Goal: Information Seeking & Learning: Check status

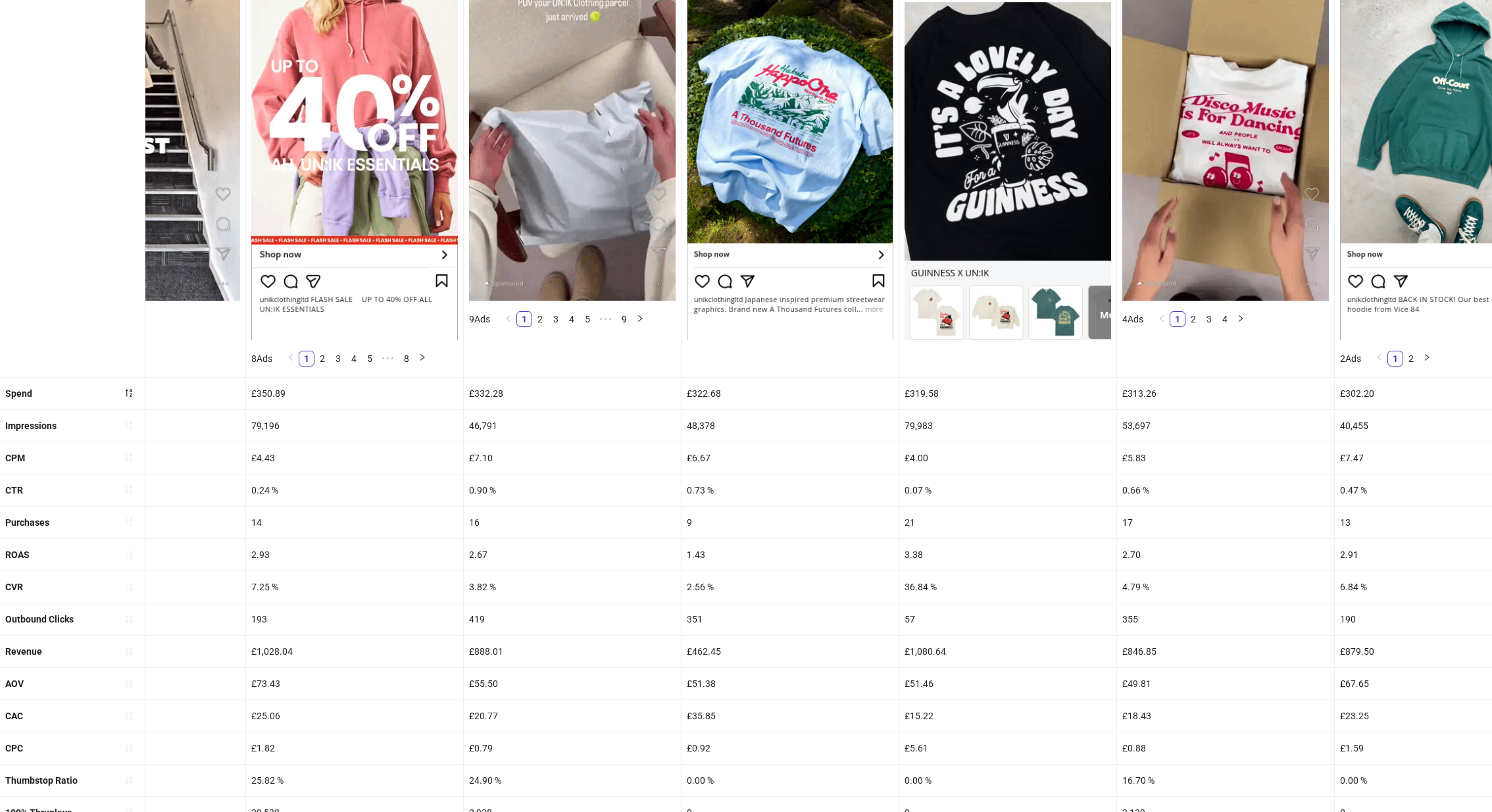
scroll to position [266, 0]
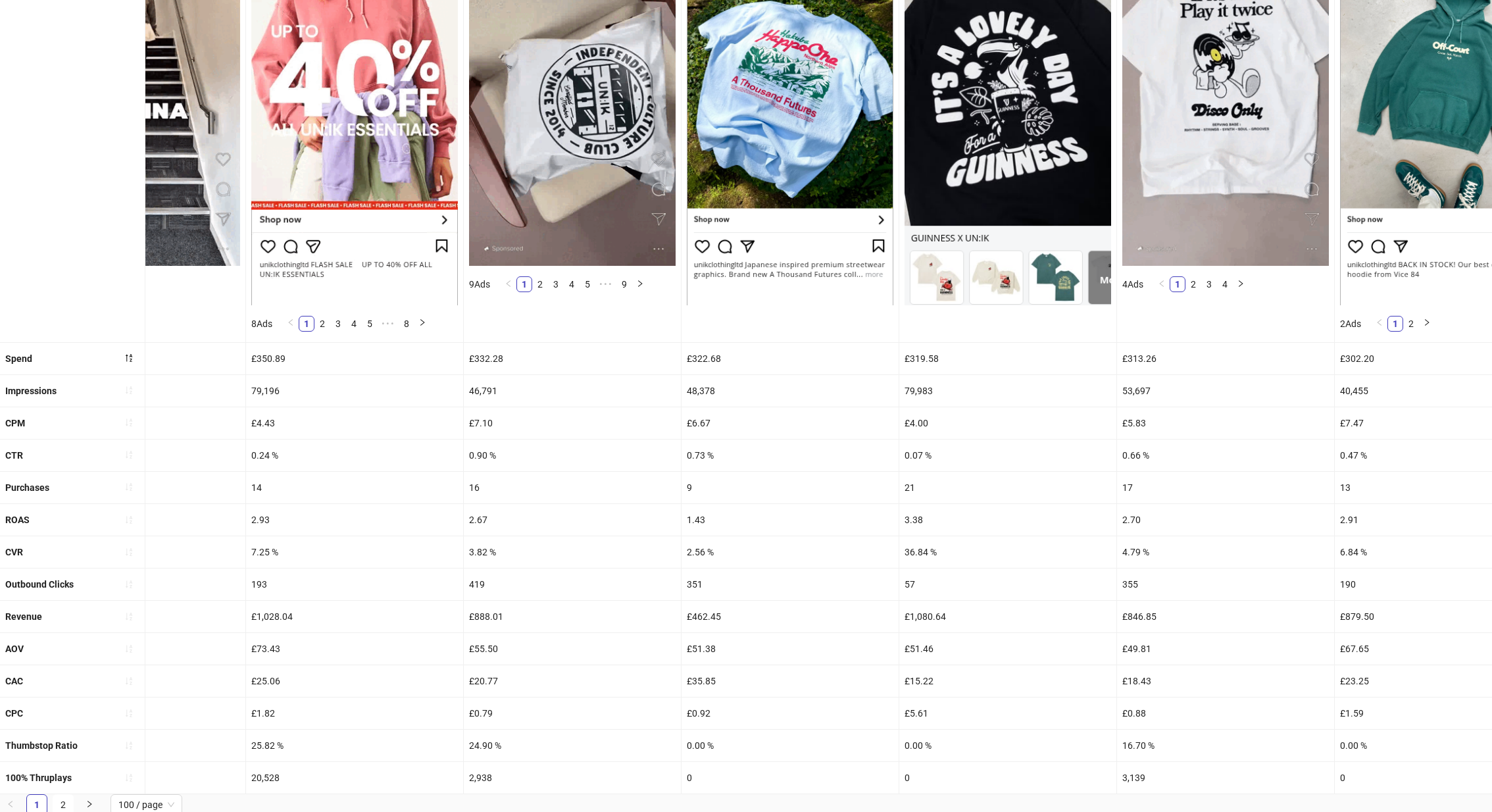
click at [703, 504] on div "1.43" at bounding box center [790, 520] width 217 height 32
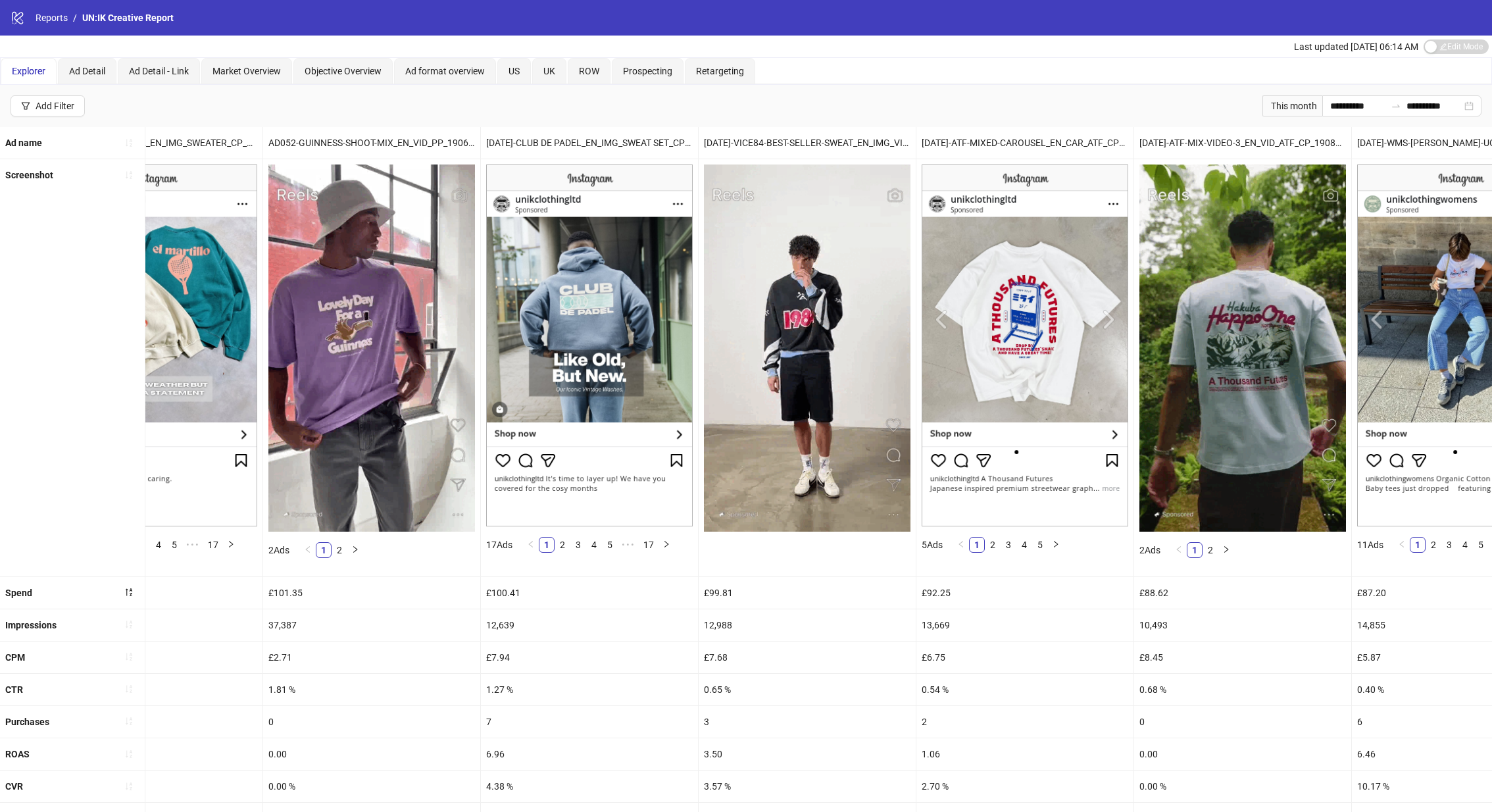
scroll to position [0, 14925]
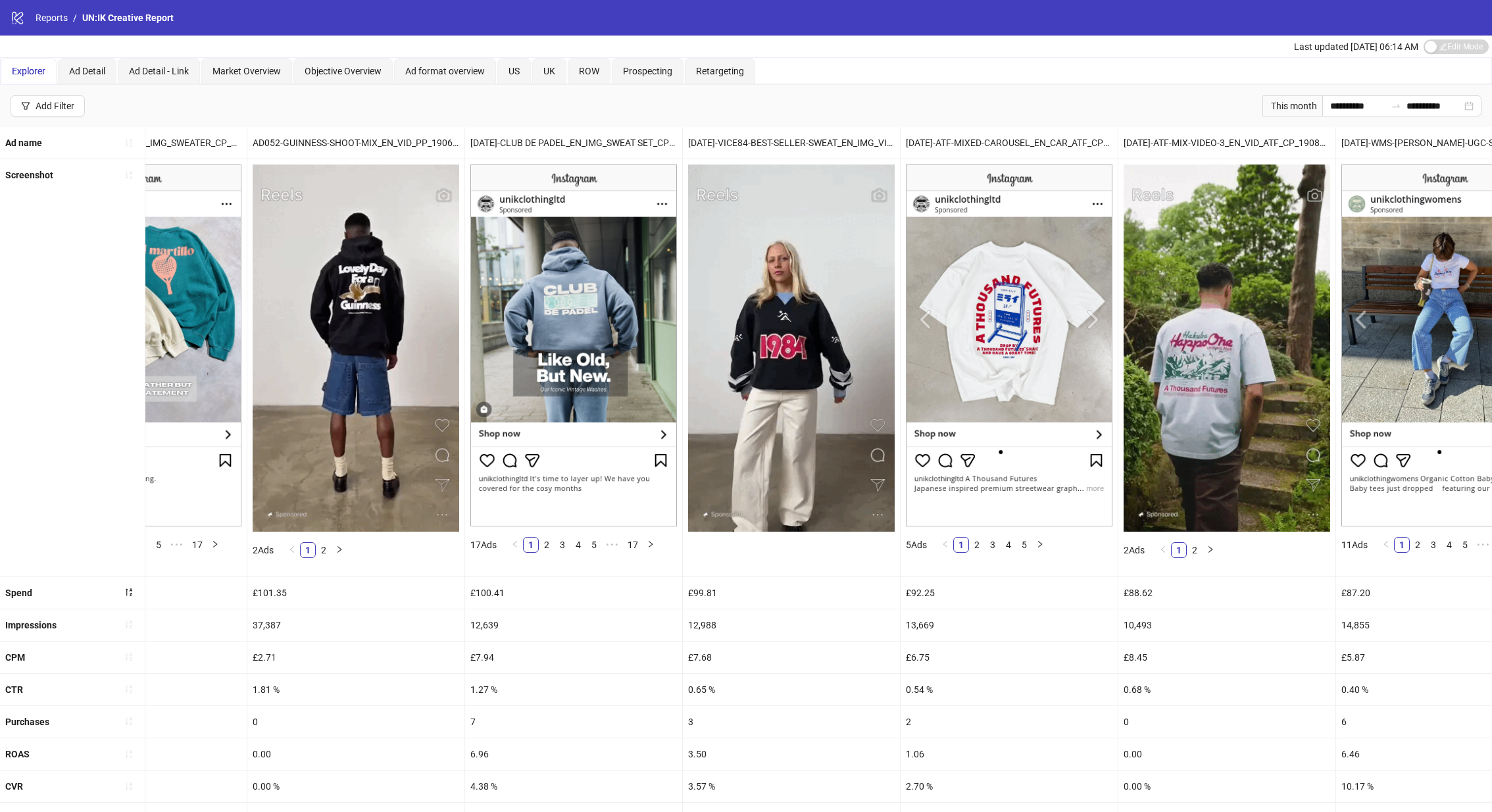
click at [1046, 404] on img at bounding box center [1009, 346] width 206 height 362
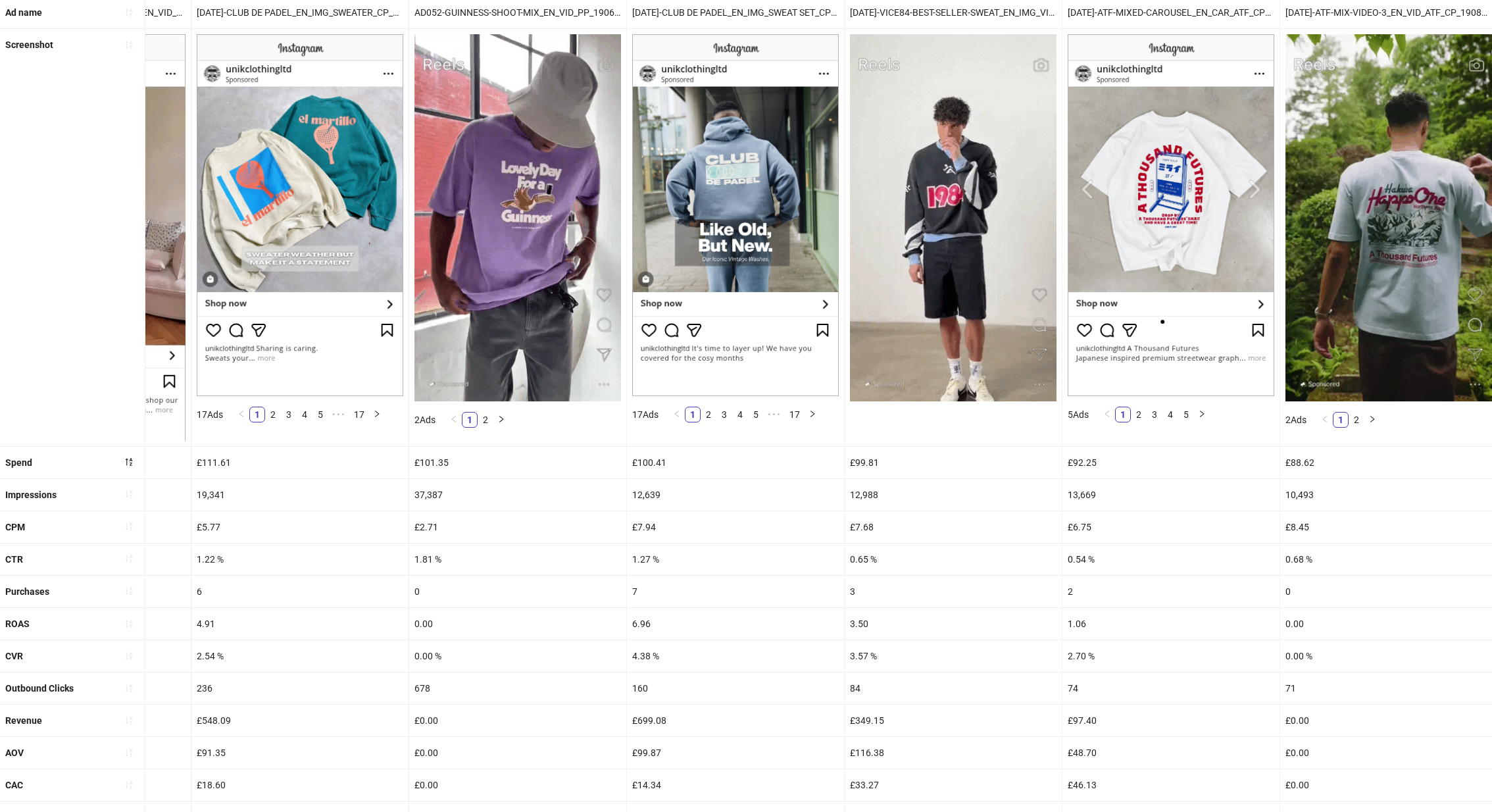
scroll to position [202, 0]
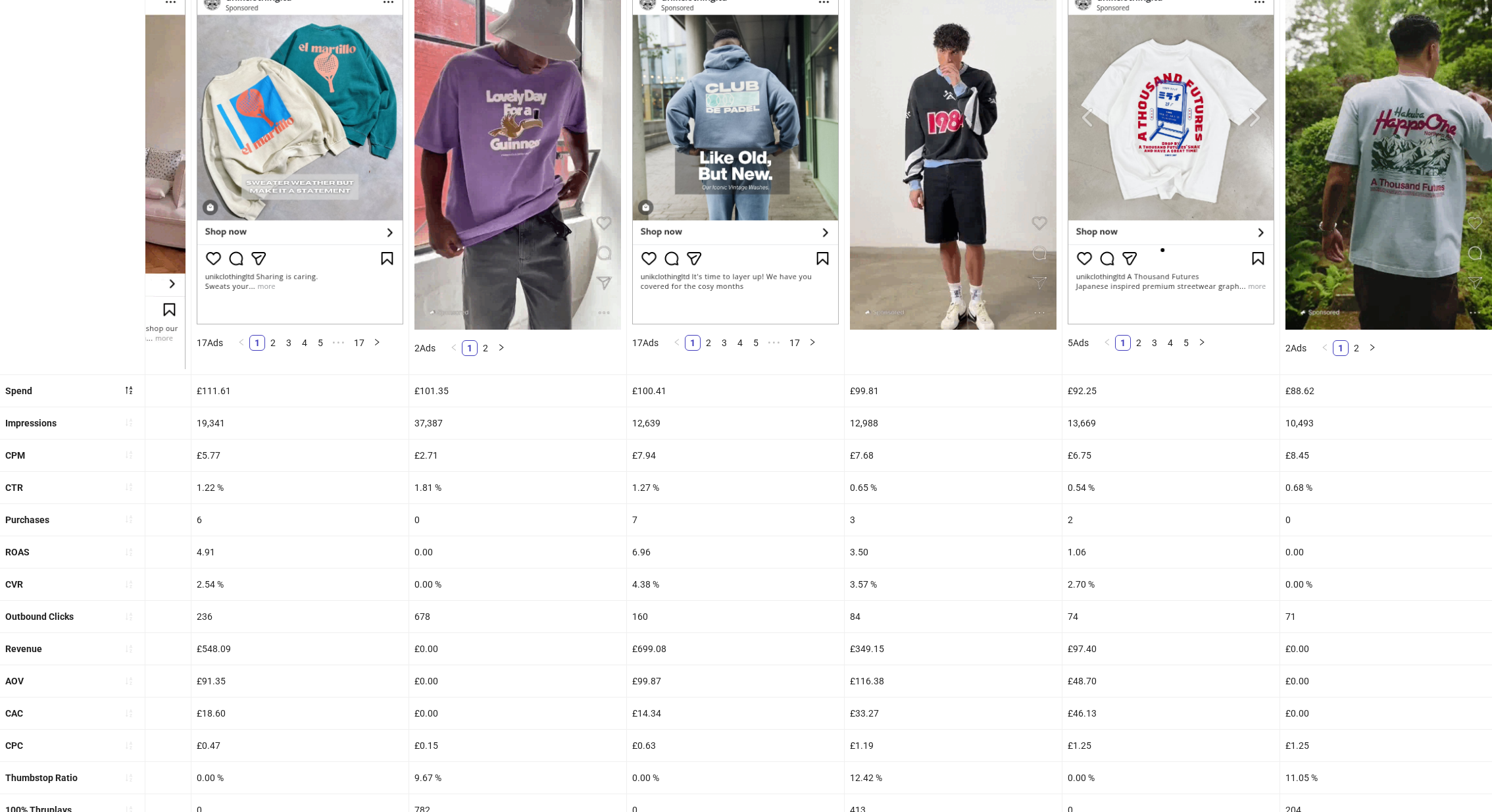
click at [816, 228] on img at bounding box center [735, 143] width 206 height 362
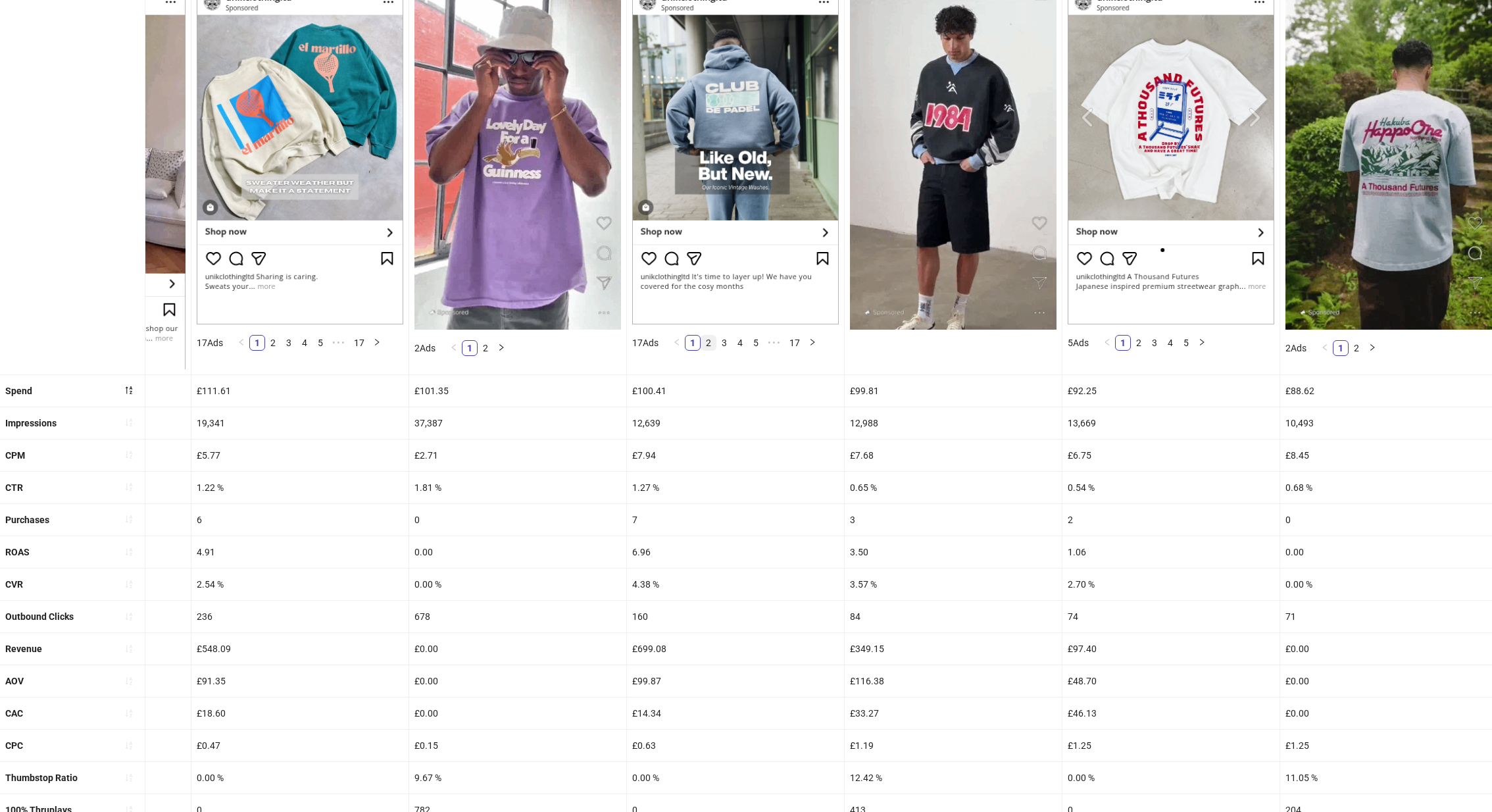
click at [702, 337] on link "2" at bounding box center [708, 342] width 14 height 14
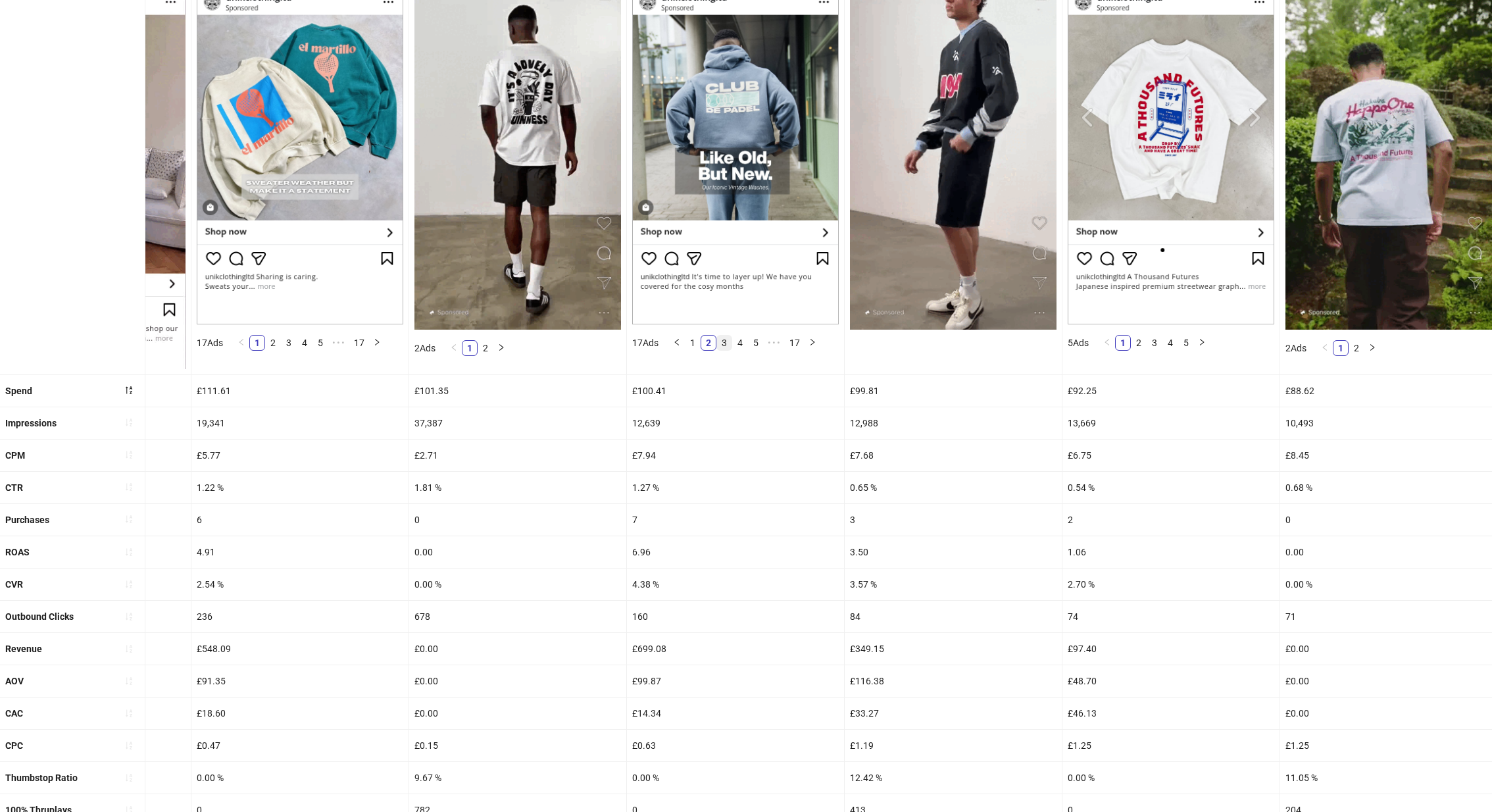
click at [718, 341] on link "3" at bounding box center [724, 342] width 14 height 14
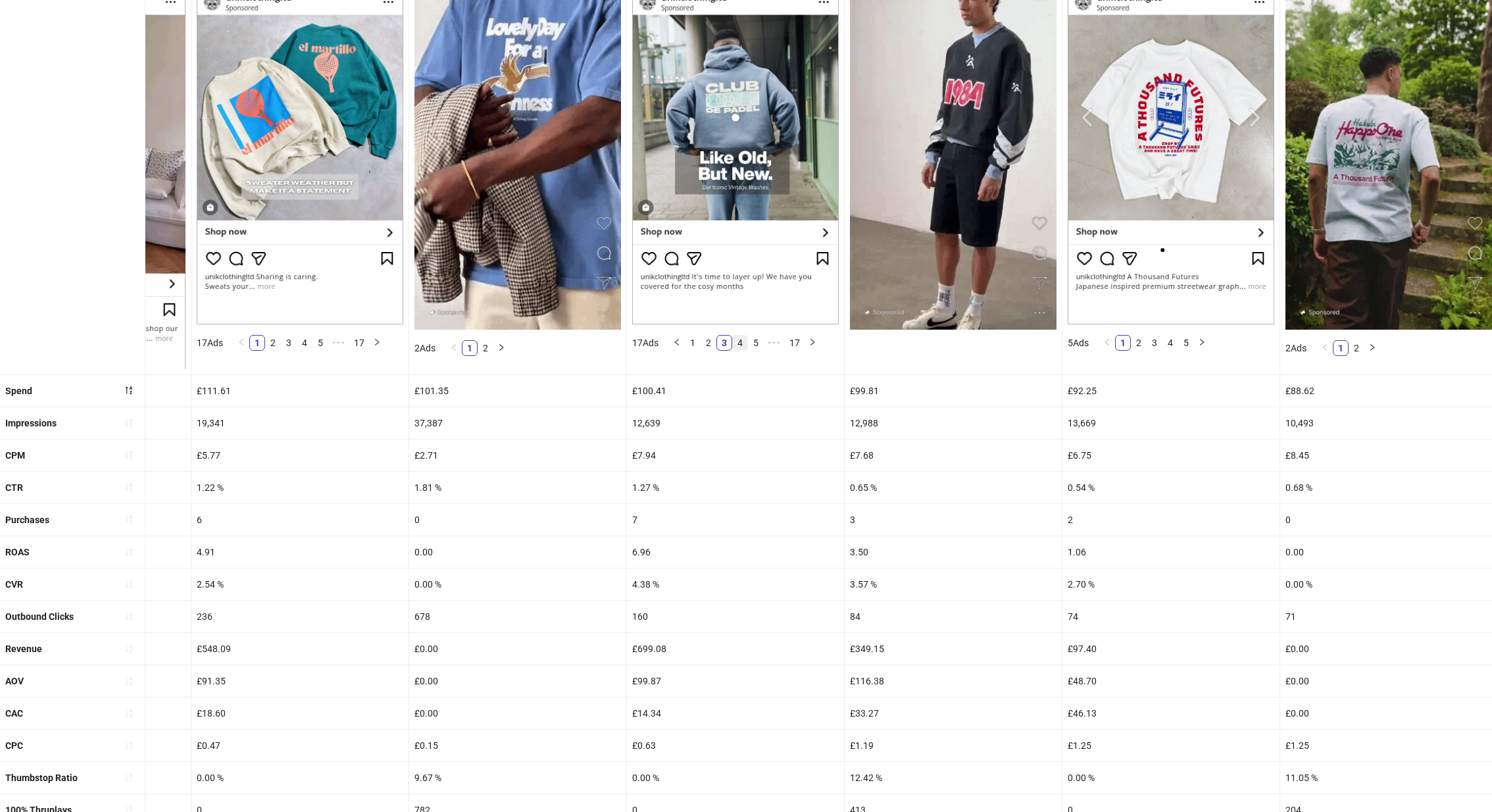
click at [733, 342] on link "4" at bounding box center [740, 342] width 14 height 14
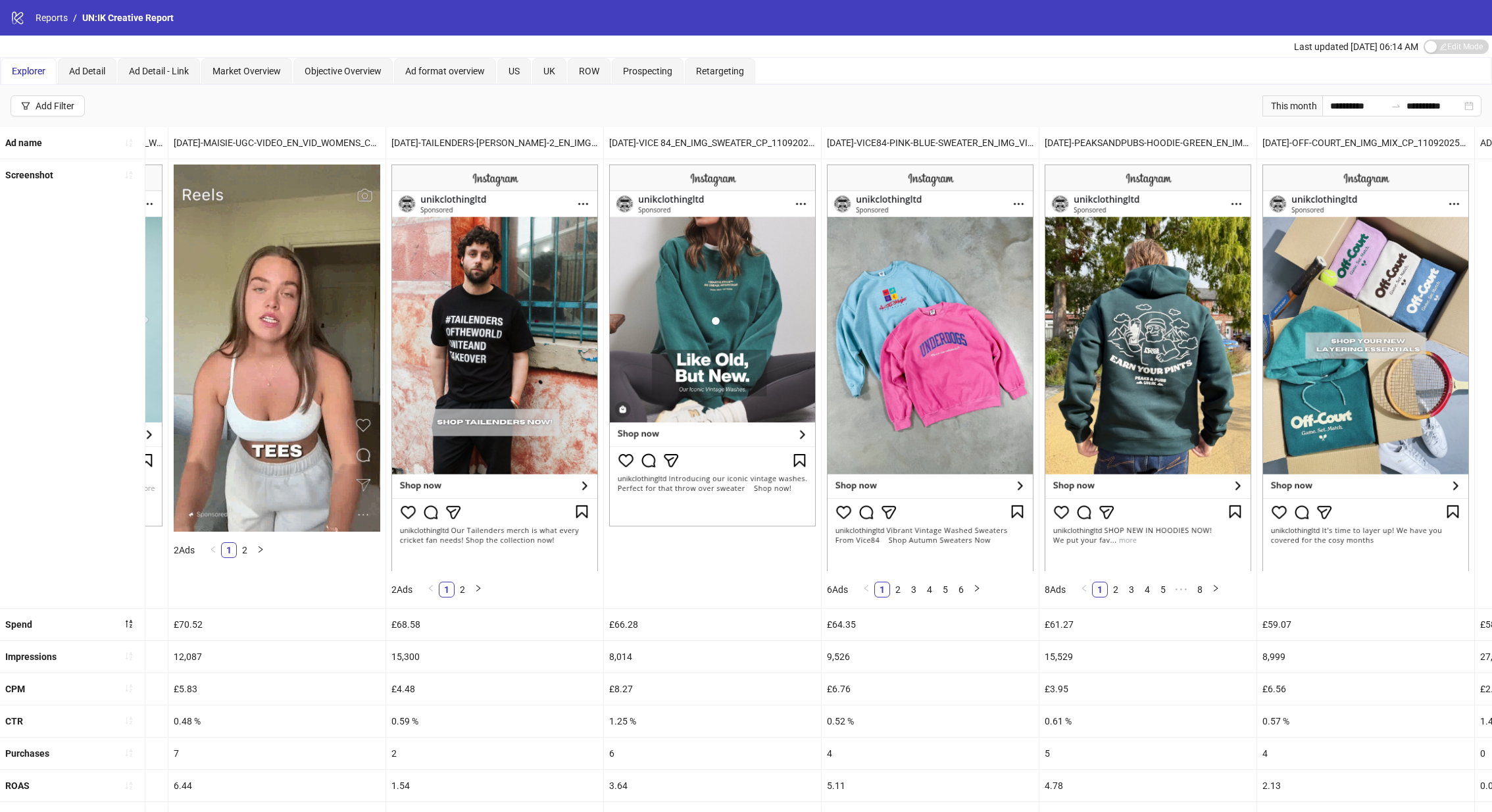
scroll to position [0, 0]
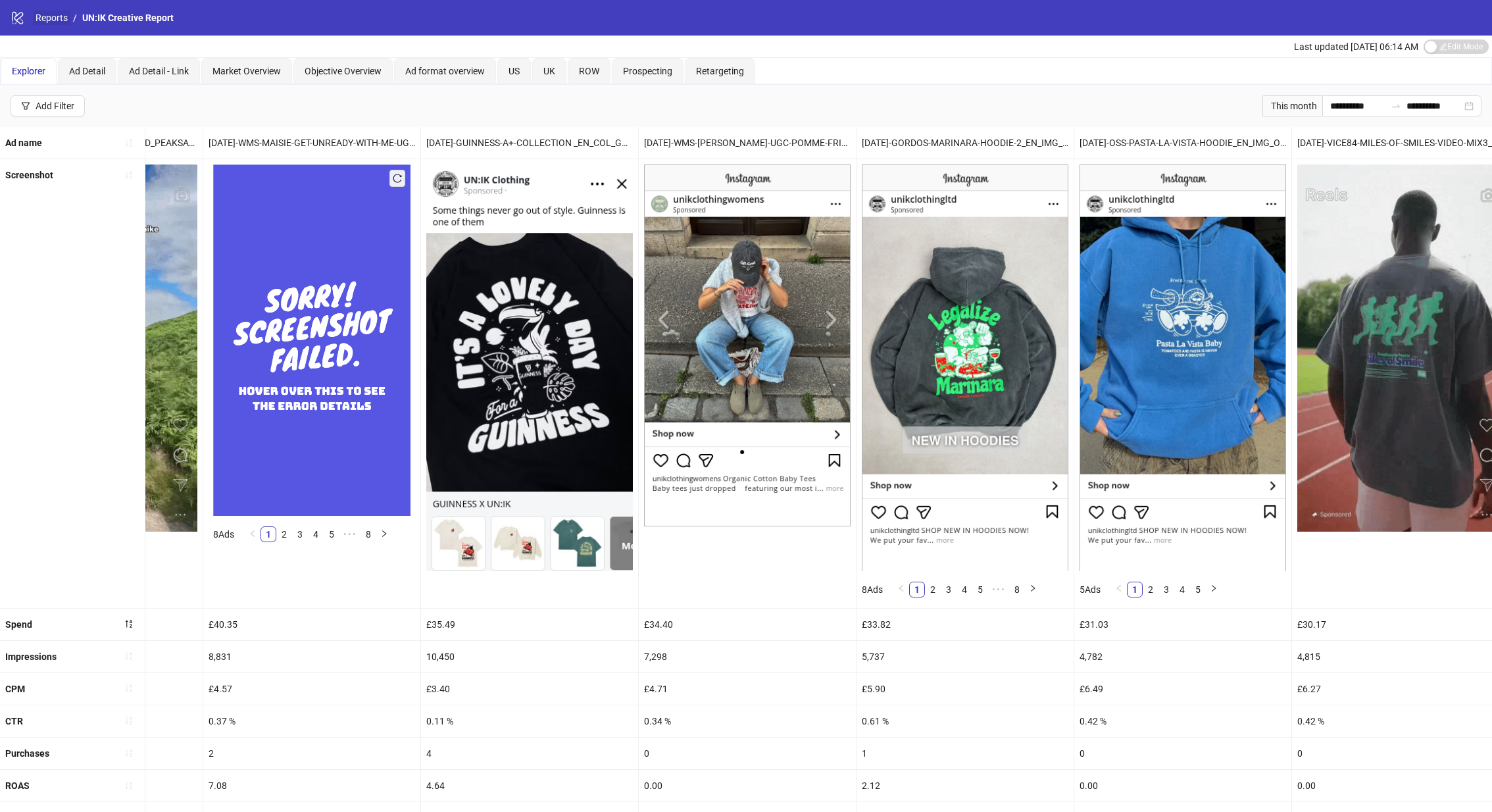
click at [56, 16] on link "Reports" at bounding box center [51, 17] width 38 height 14
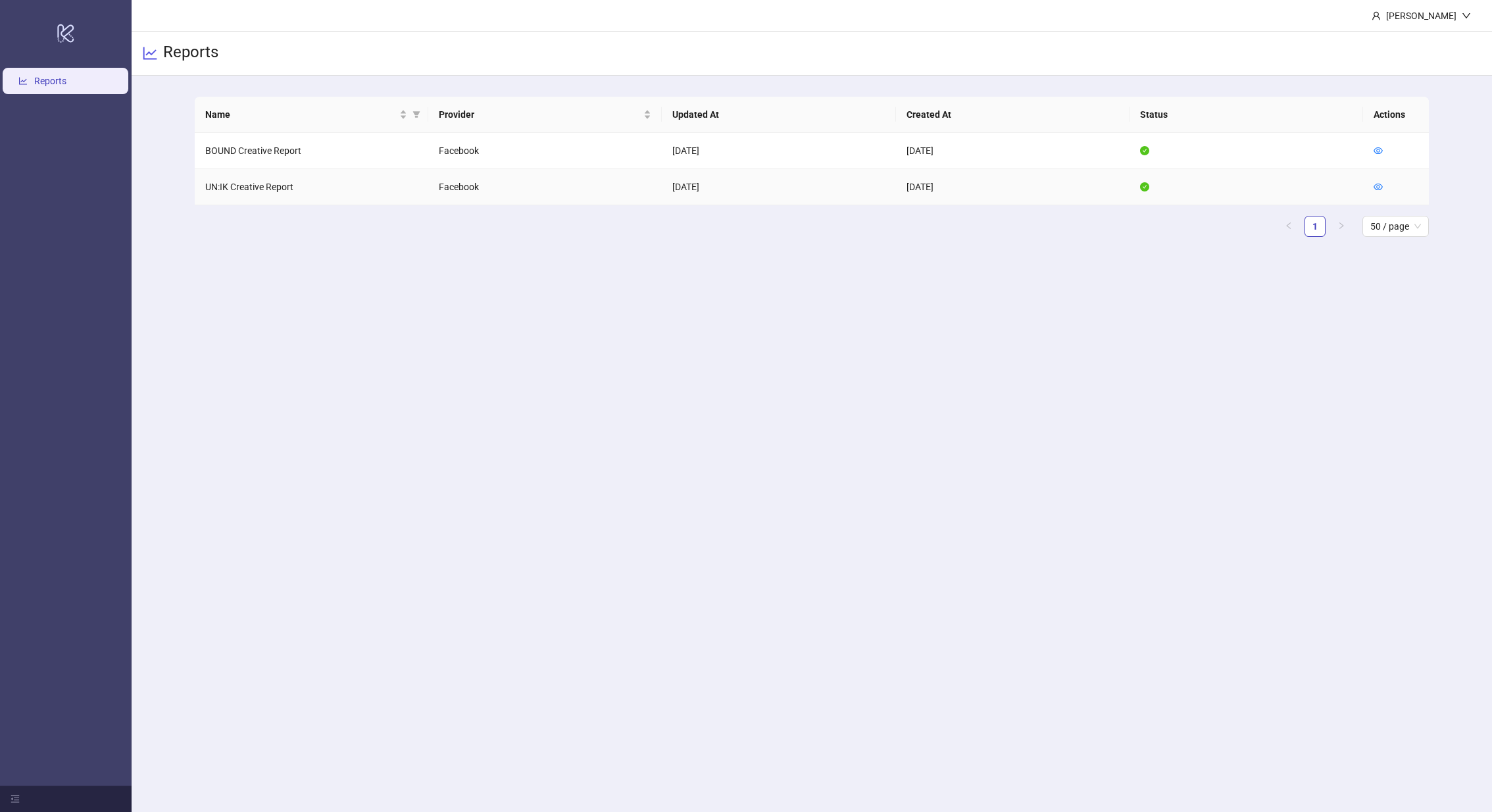
click at [1371, 184] on td at bounding box center [1396, 187] width 66 height 36
click at [1377, 184] on icon "eye" at bounding box center [1378, 187] width 9 height 9
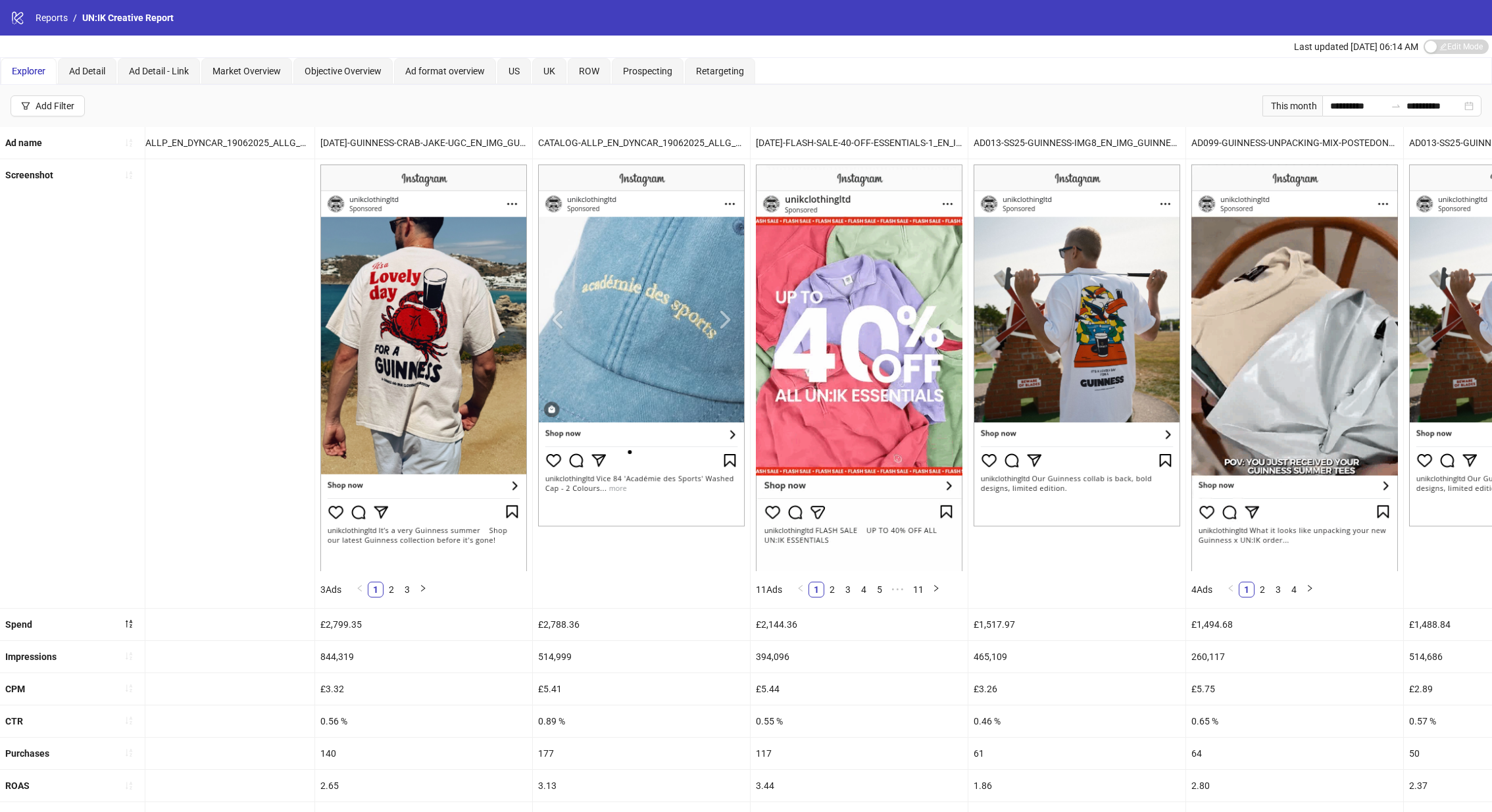
scroll to position [0, 425]
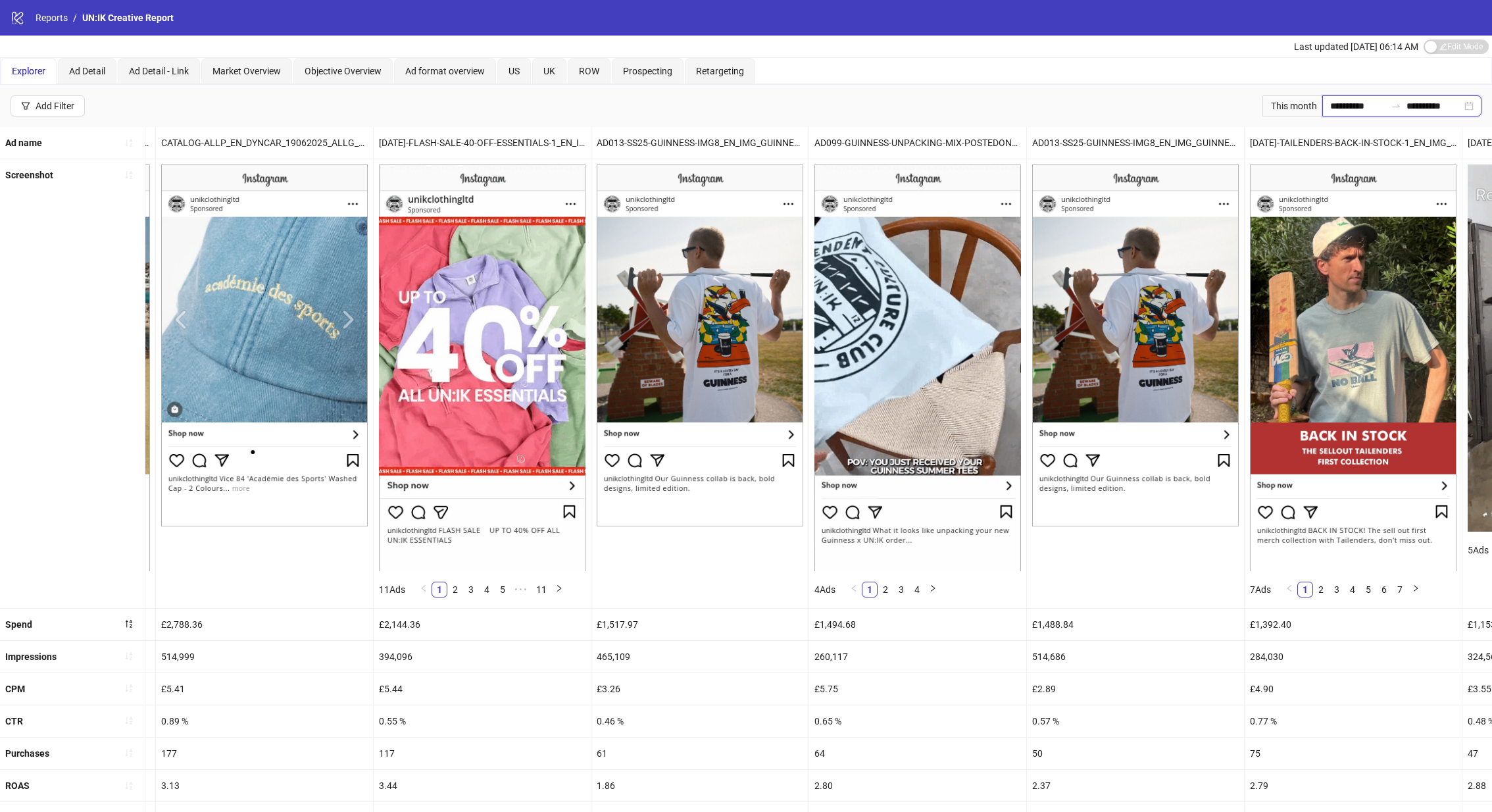
click at [1331, 99] on input "**********" at bounding box center [1358, 106] width 56 height 14
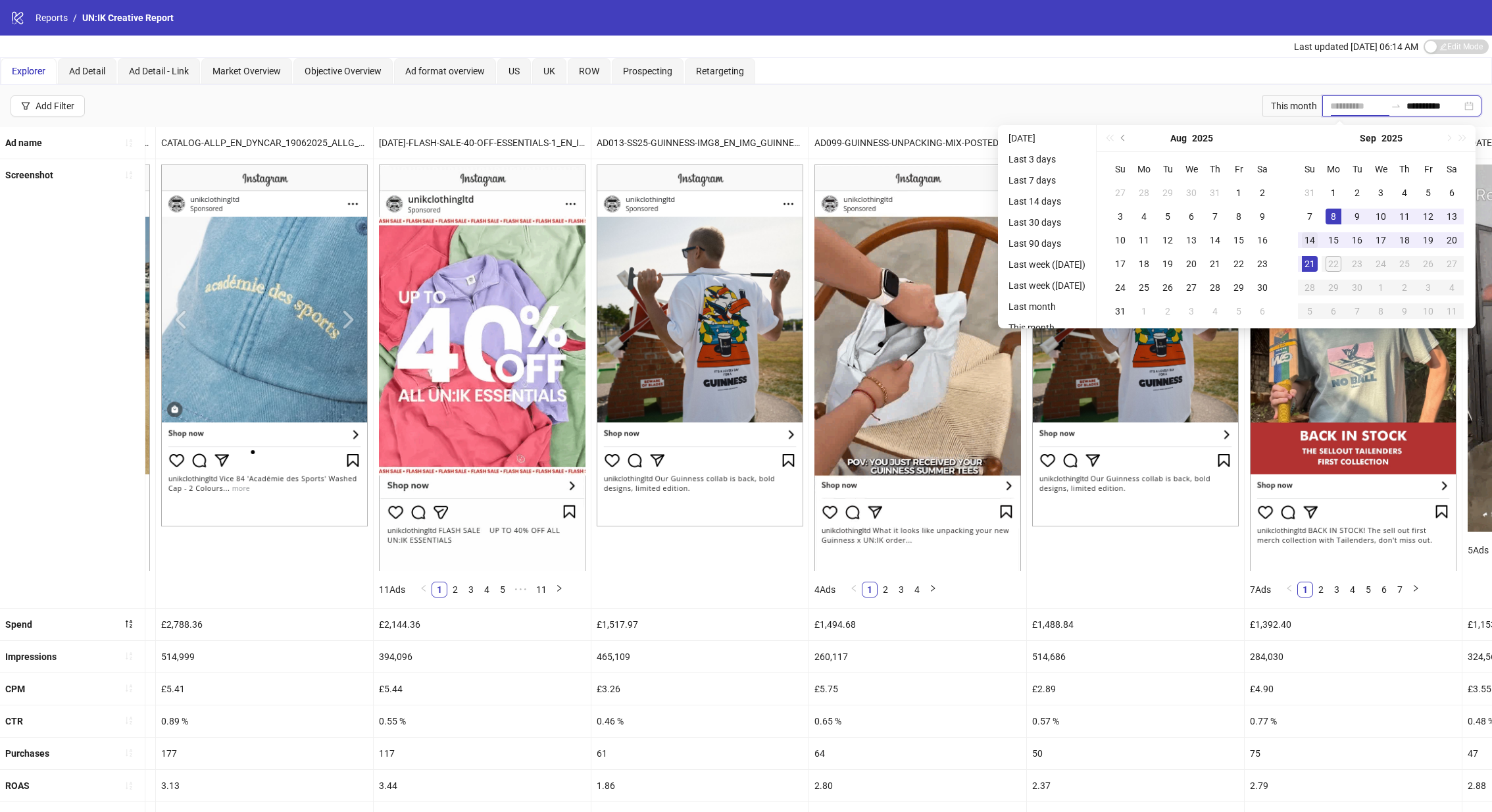
type input "**********"
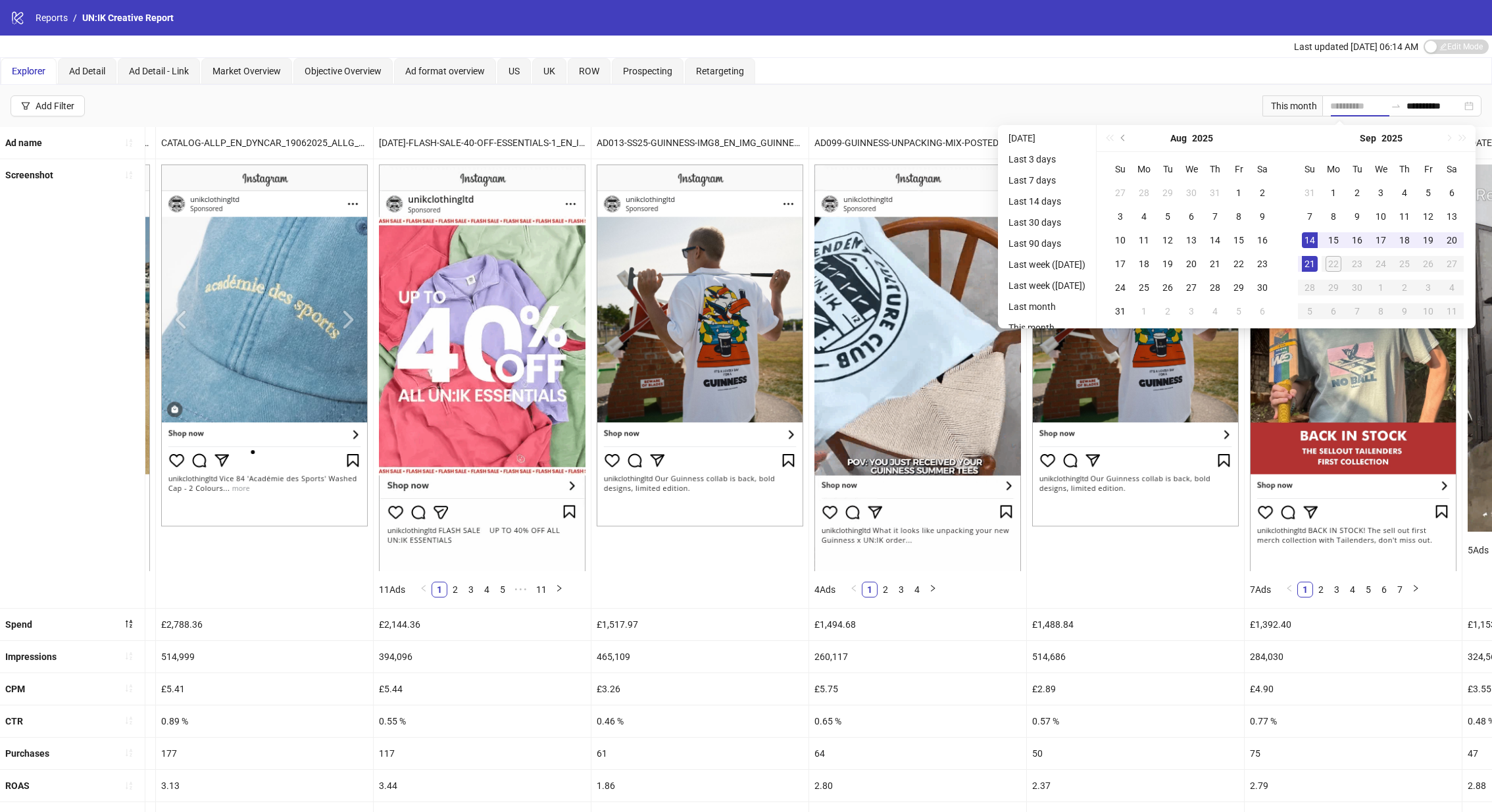
click at [1315, 247] on div "14" at bounding box center [1310, 240] width 16 height 16
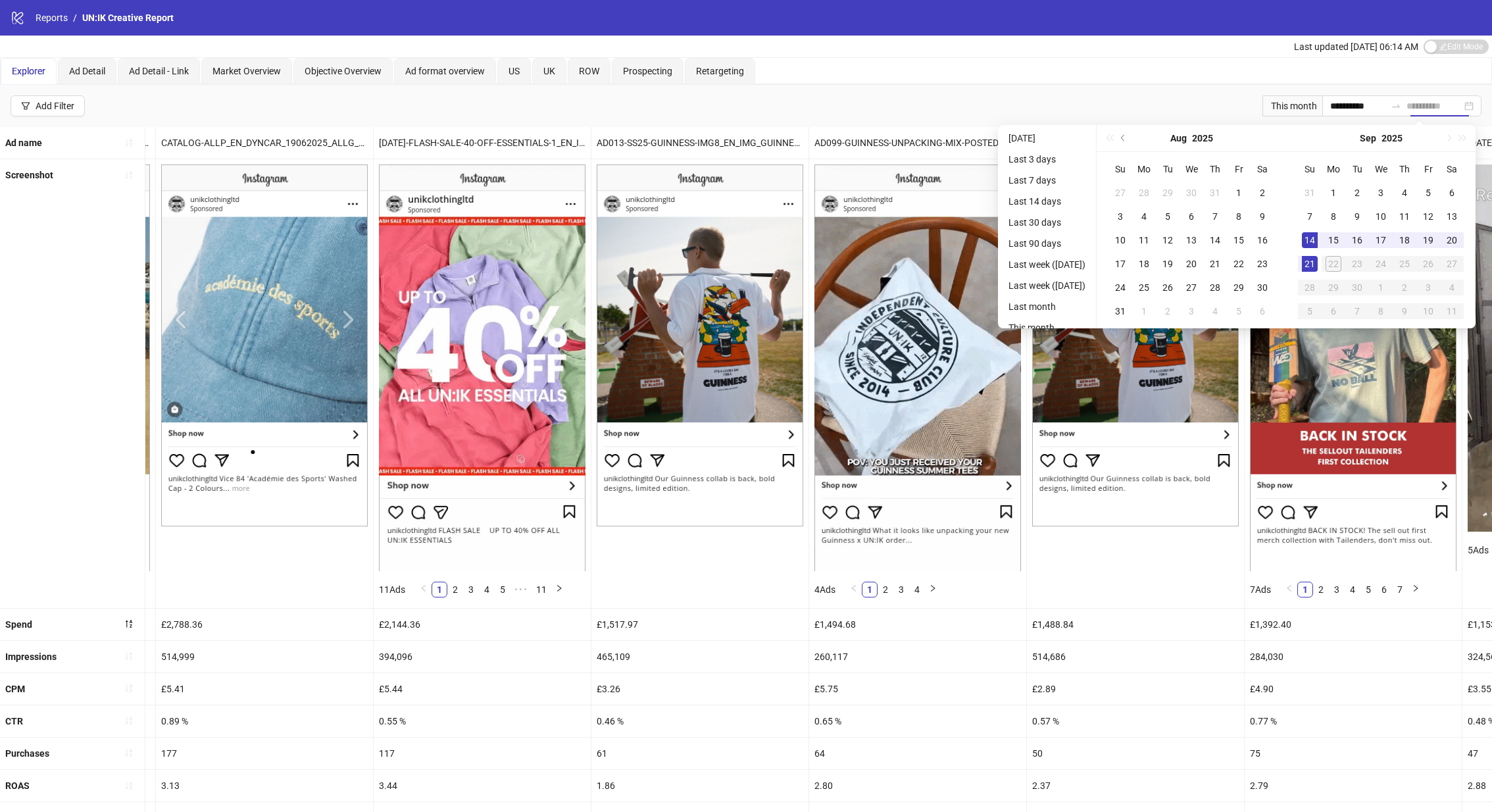
click at [1311, 265] on div "21" at bounding box center [1310, 263] width 16 height 16
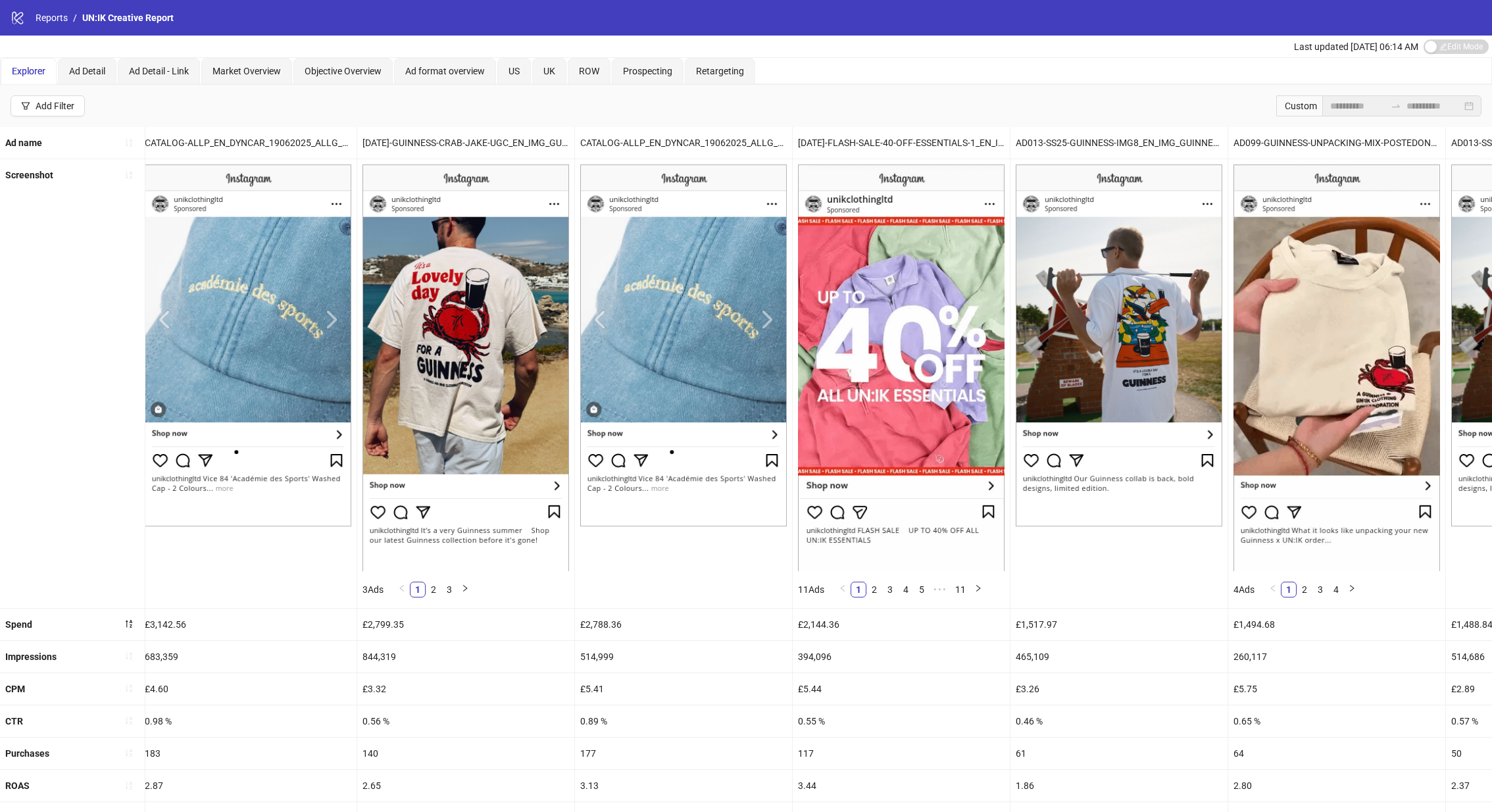
scroll to position [0, 0]
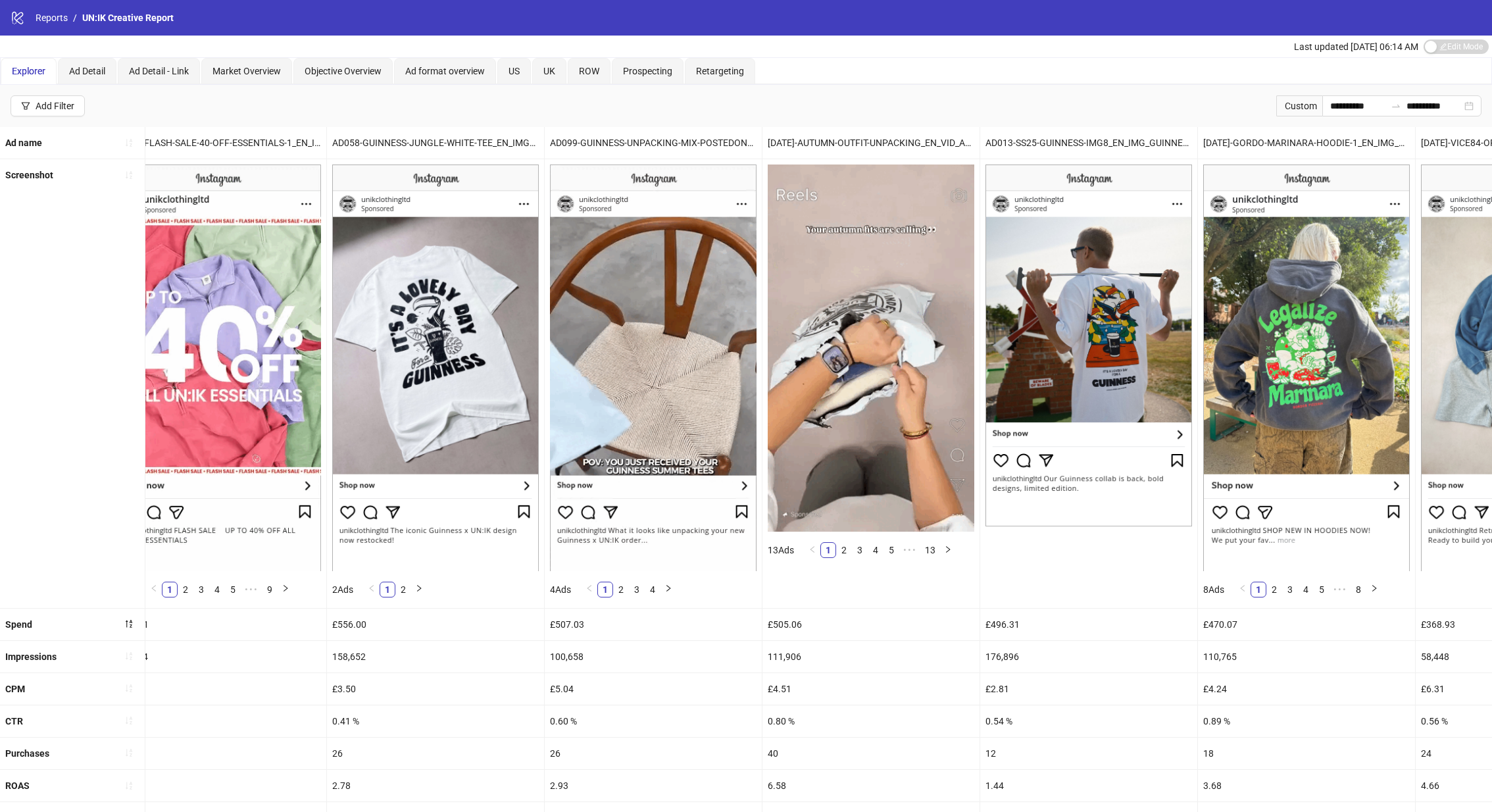
scroll to position [0, 1449]
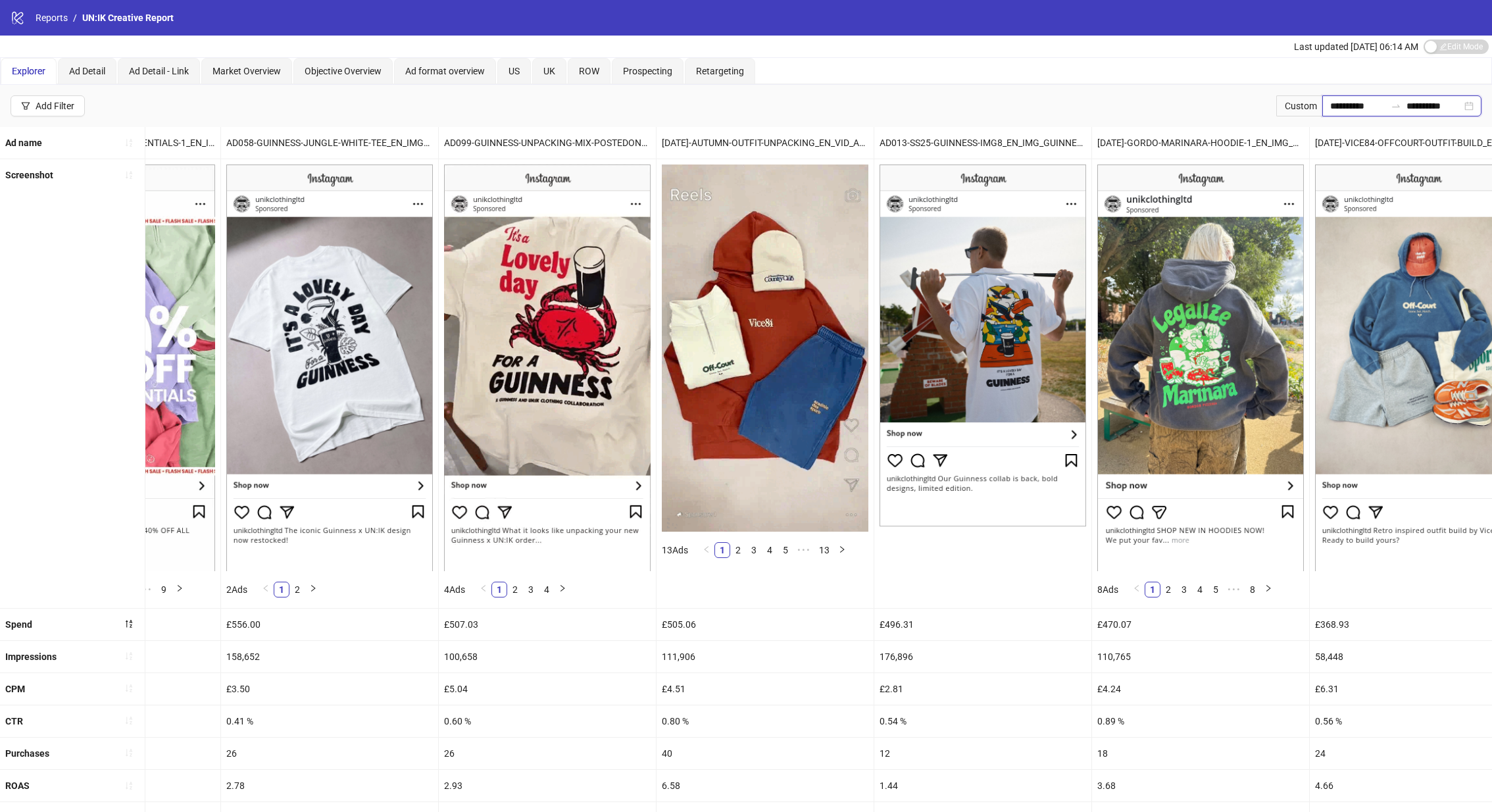
click at [1346, 101] on input "**********" at bounding box center [1358, 106] width 56 height 14
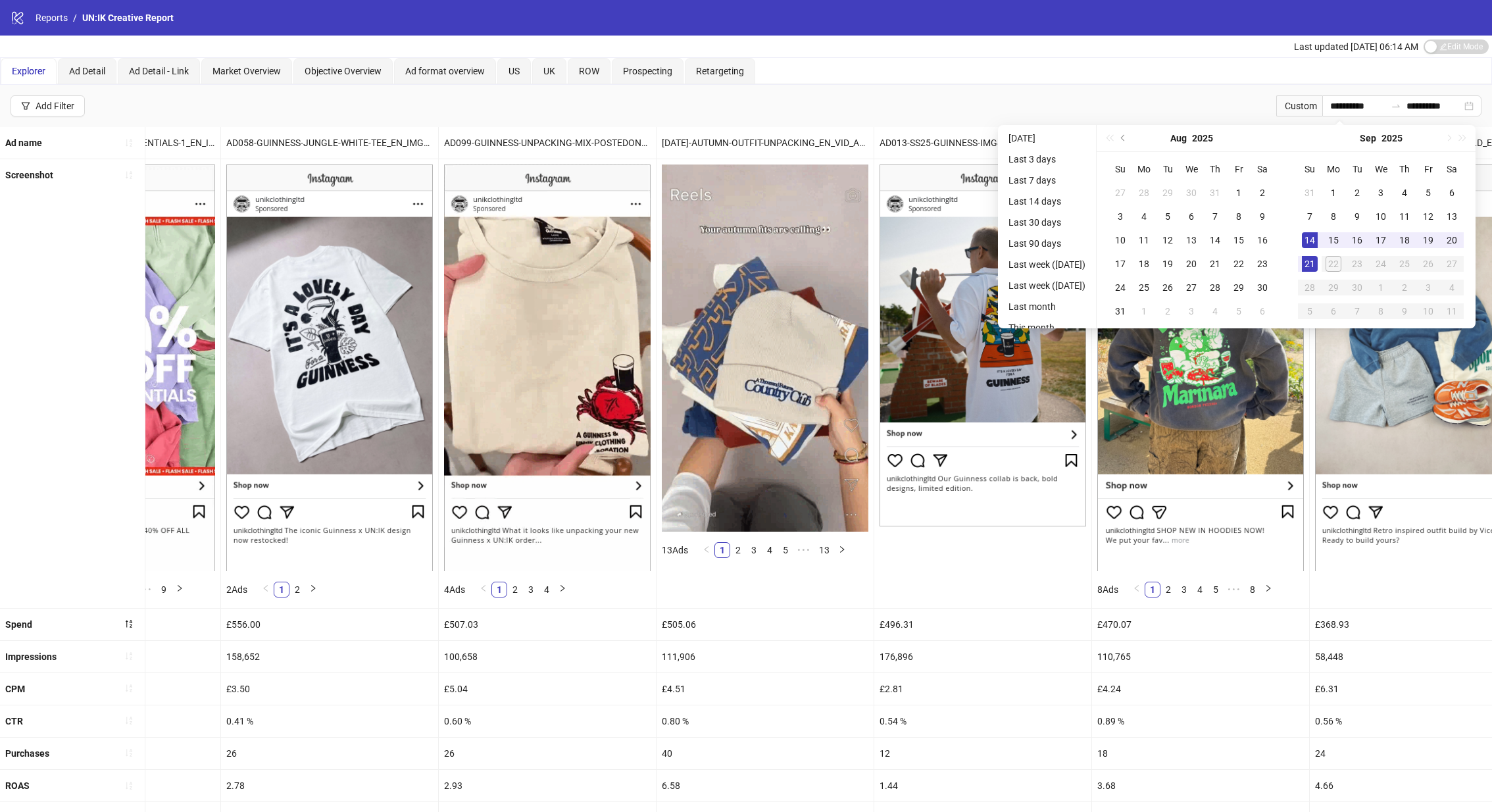
click at [1168, 85] on div "**********" at bounding box center [746, 106] width 1492 height 42
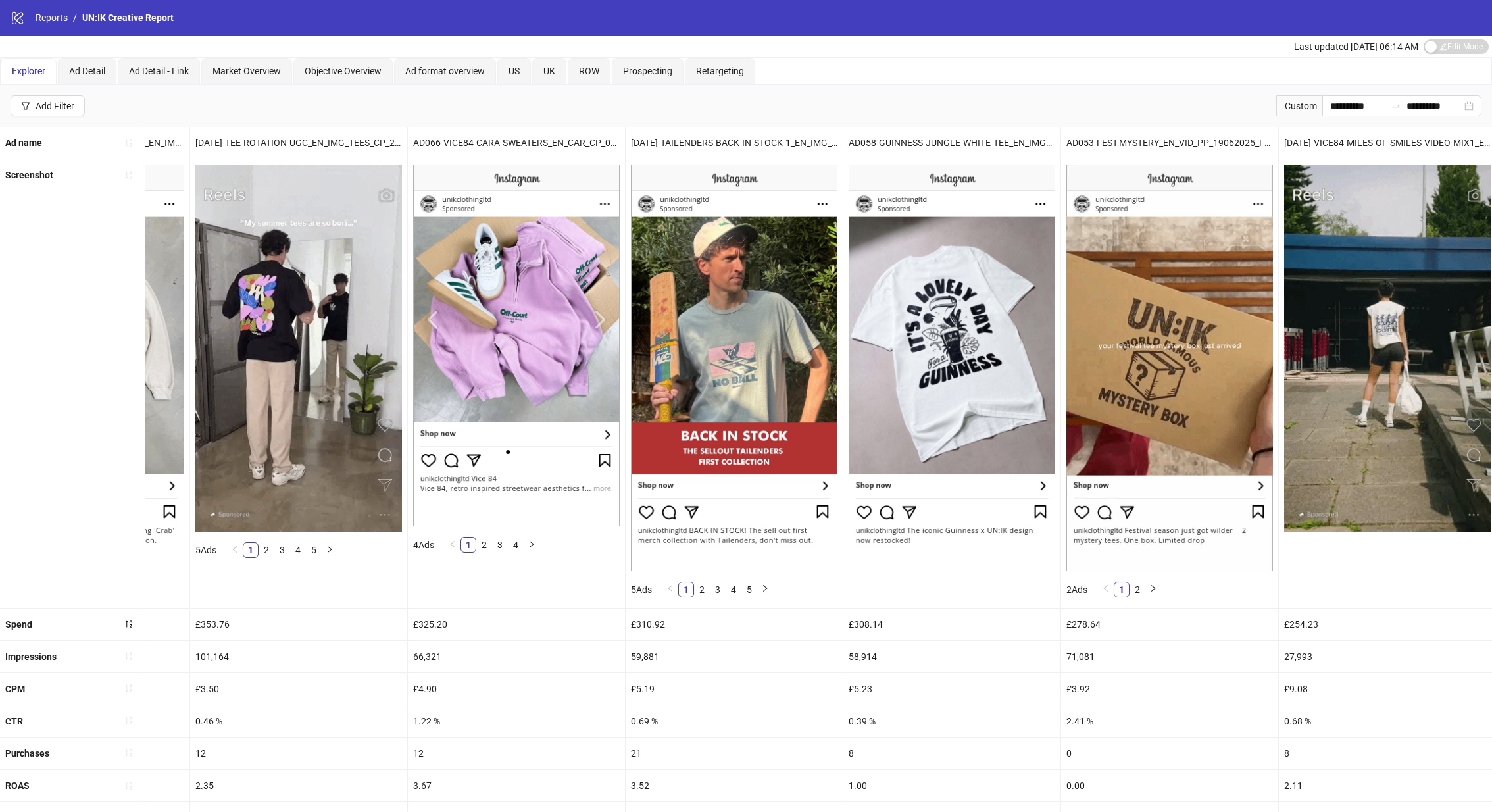
scroll to position [266, 0]
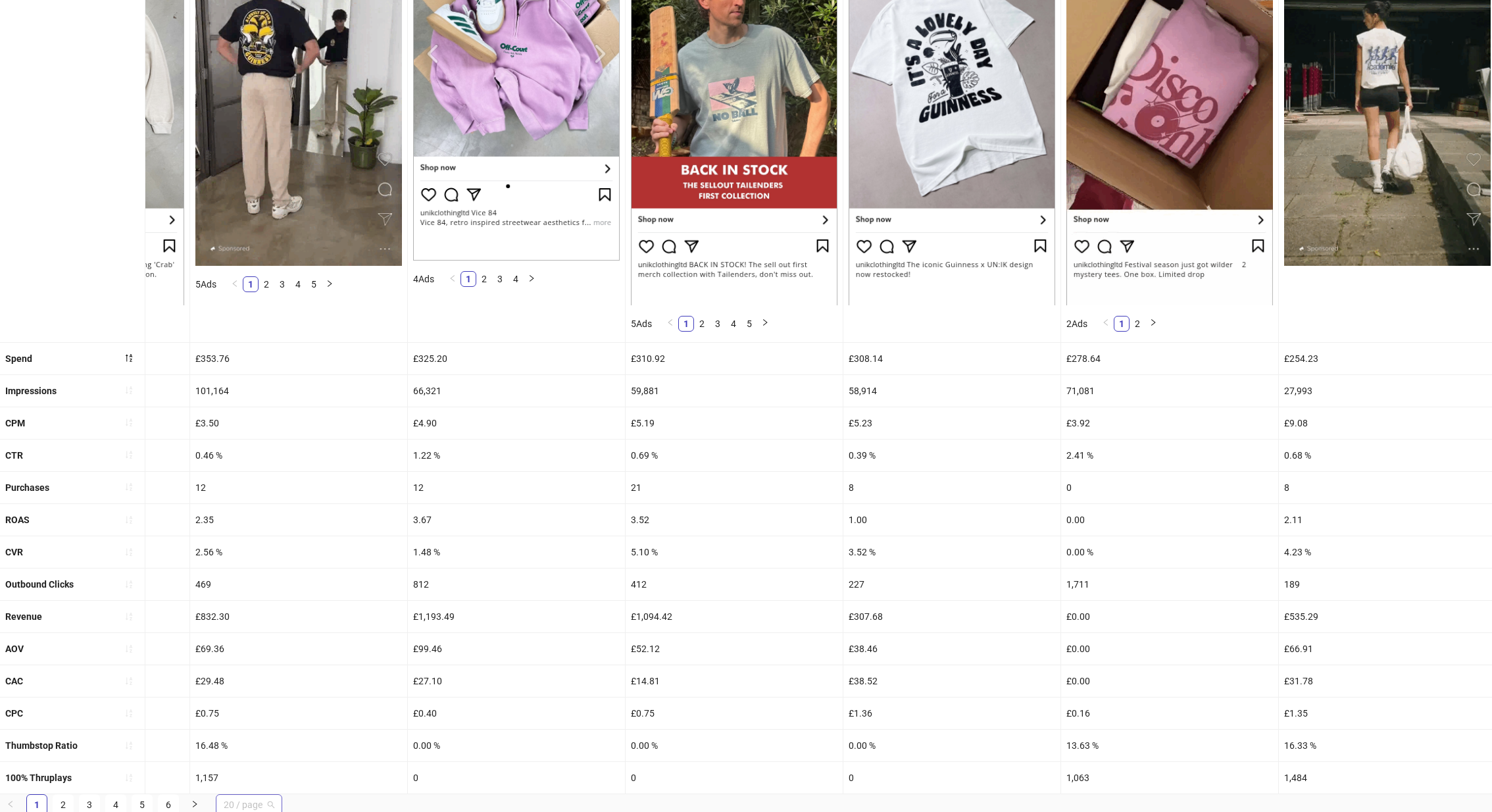
click at [234, 795] on span "20 / page" at bounding box center [249, 804] width 51 height 20
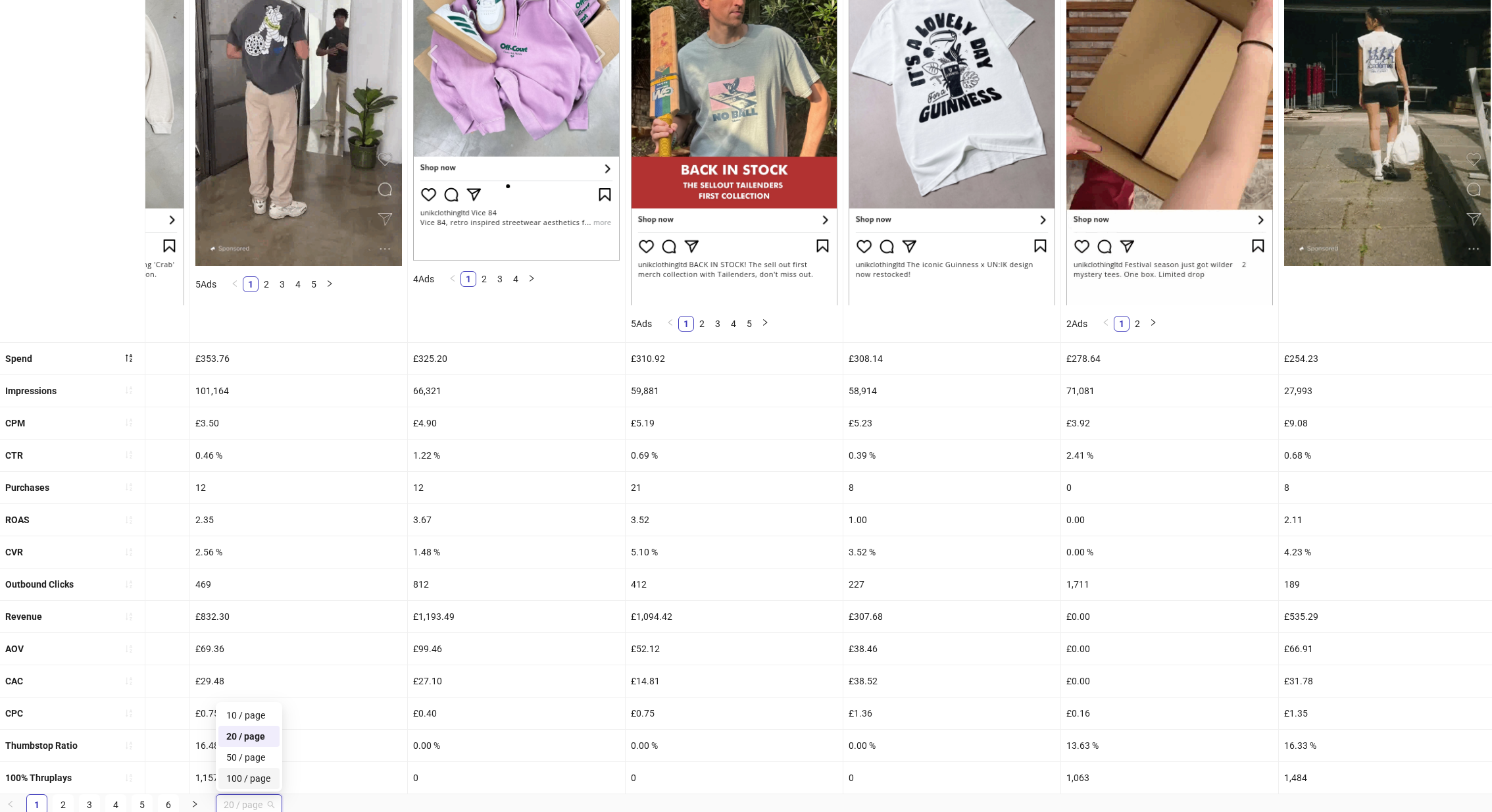
click at [246, 778] on div "100 / page" at bounding box center [249, 778] width 45 height 14
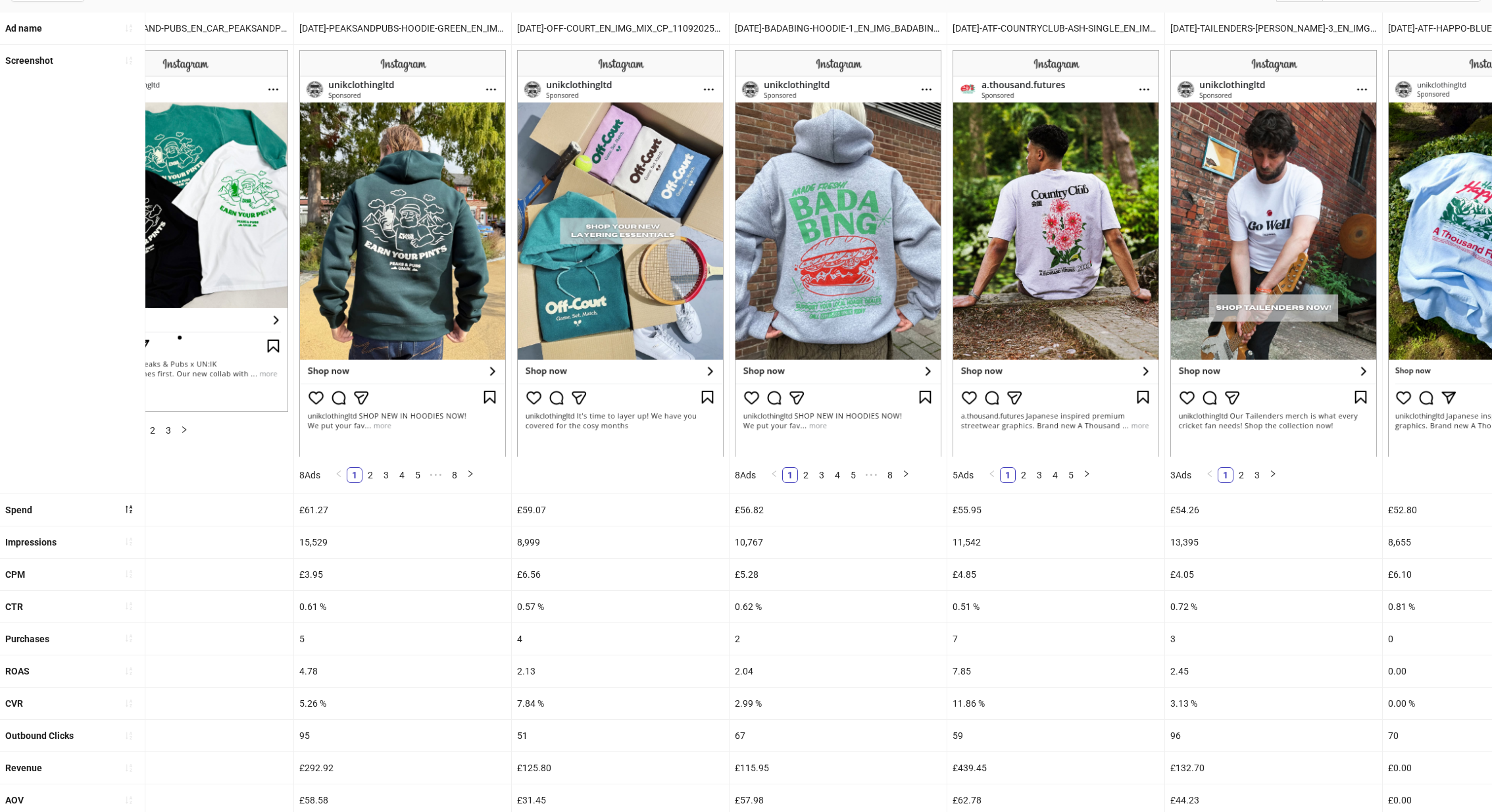
scroll to position [0, 10975]
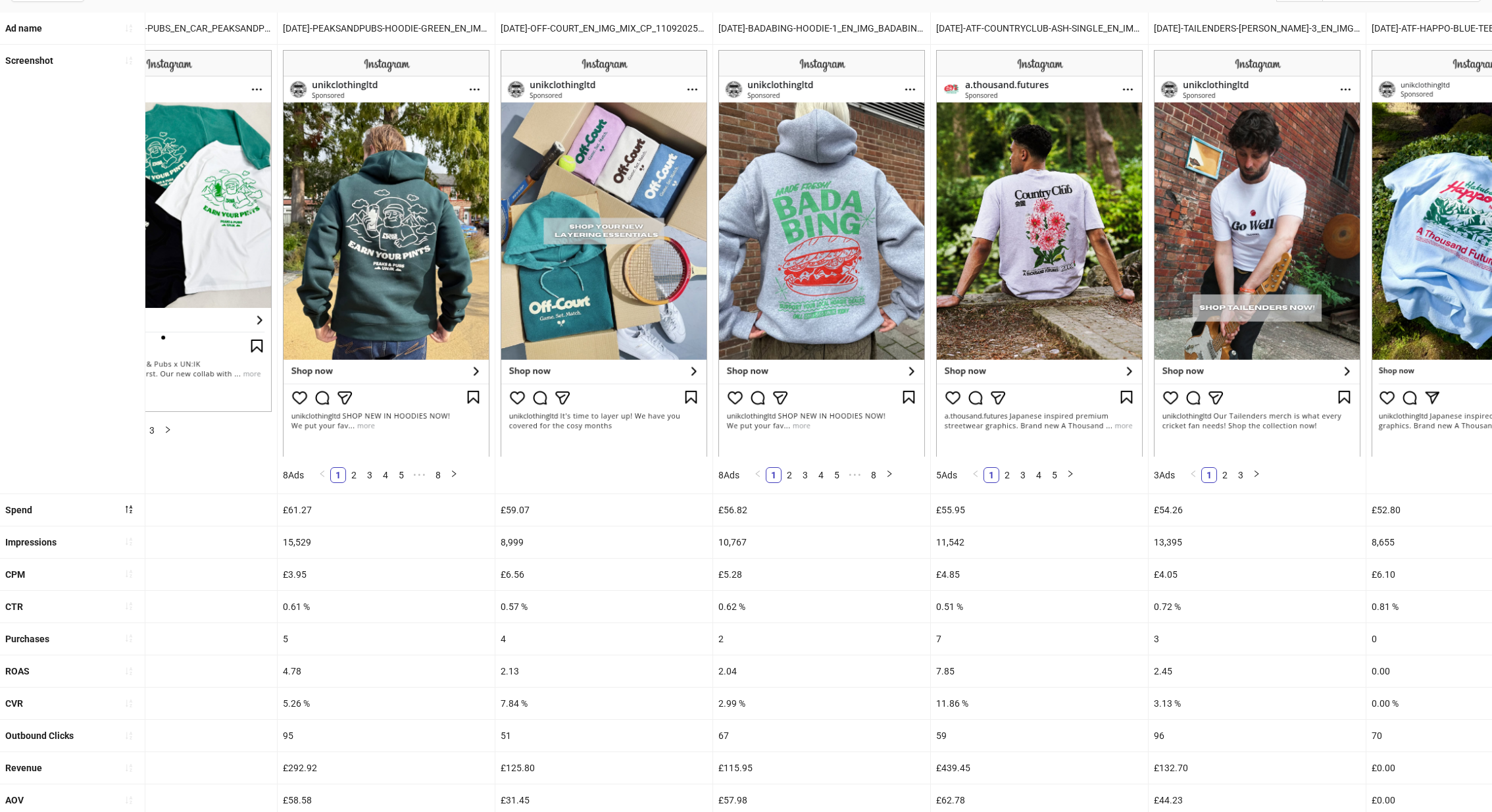
drag, startPoint x: 304, startPoint y: 670, endPoint x: 334, endPoint y: 667, distance: 30.1
click at [334, 667] on div "4.78" at bounding box center [386, 671] width 217 height 32
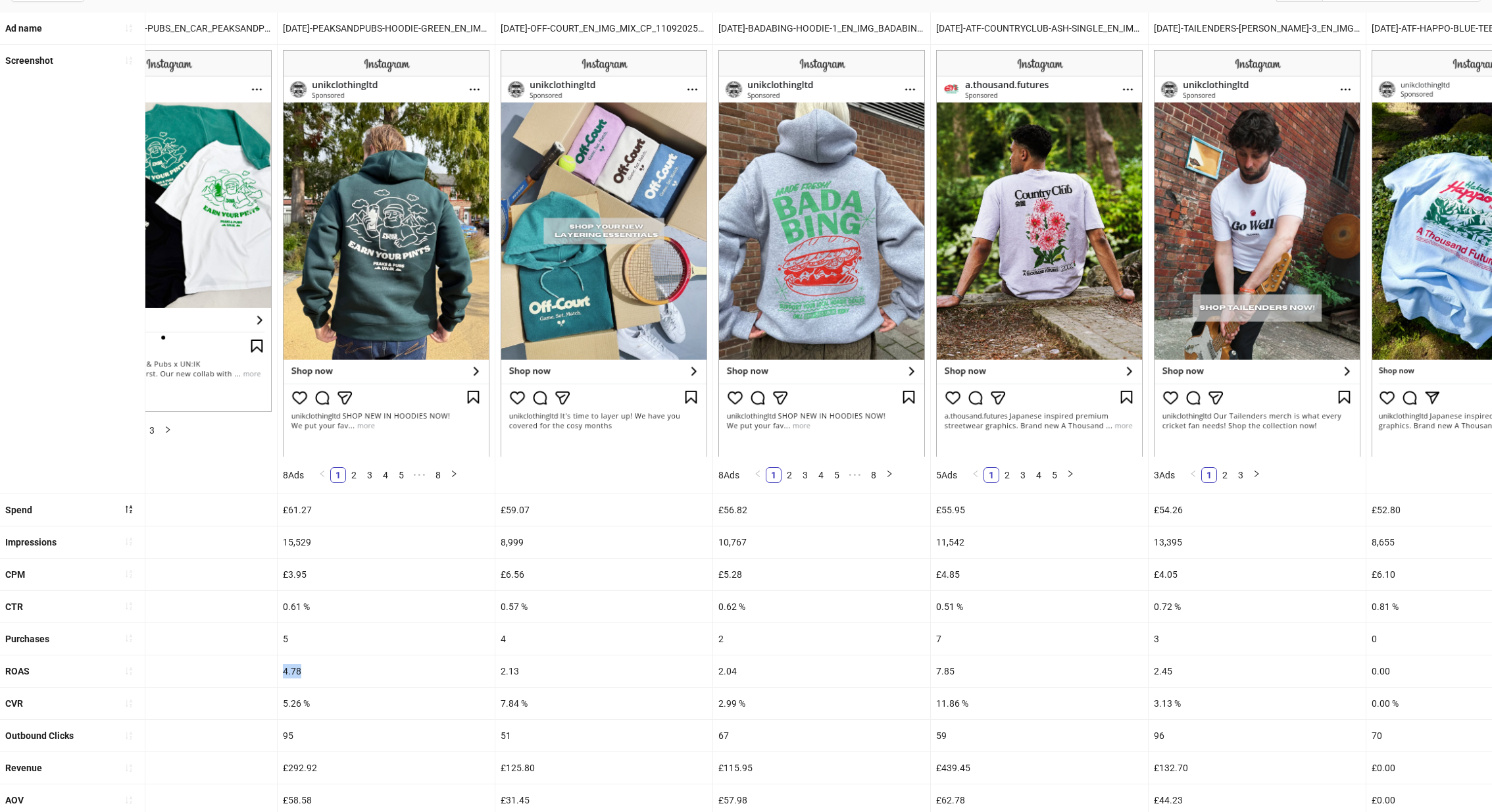
click at [334, 667] on div "4.78" at bounding box center [386, 671] width 217 height 32
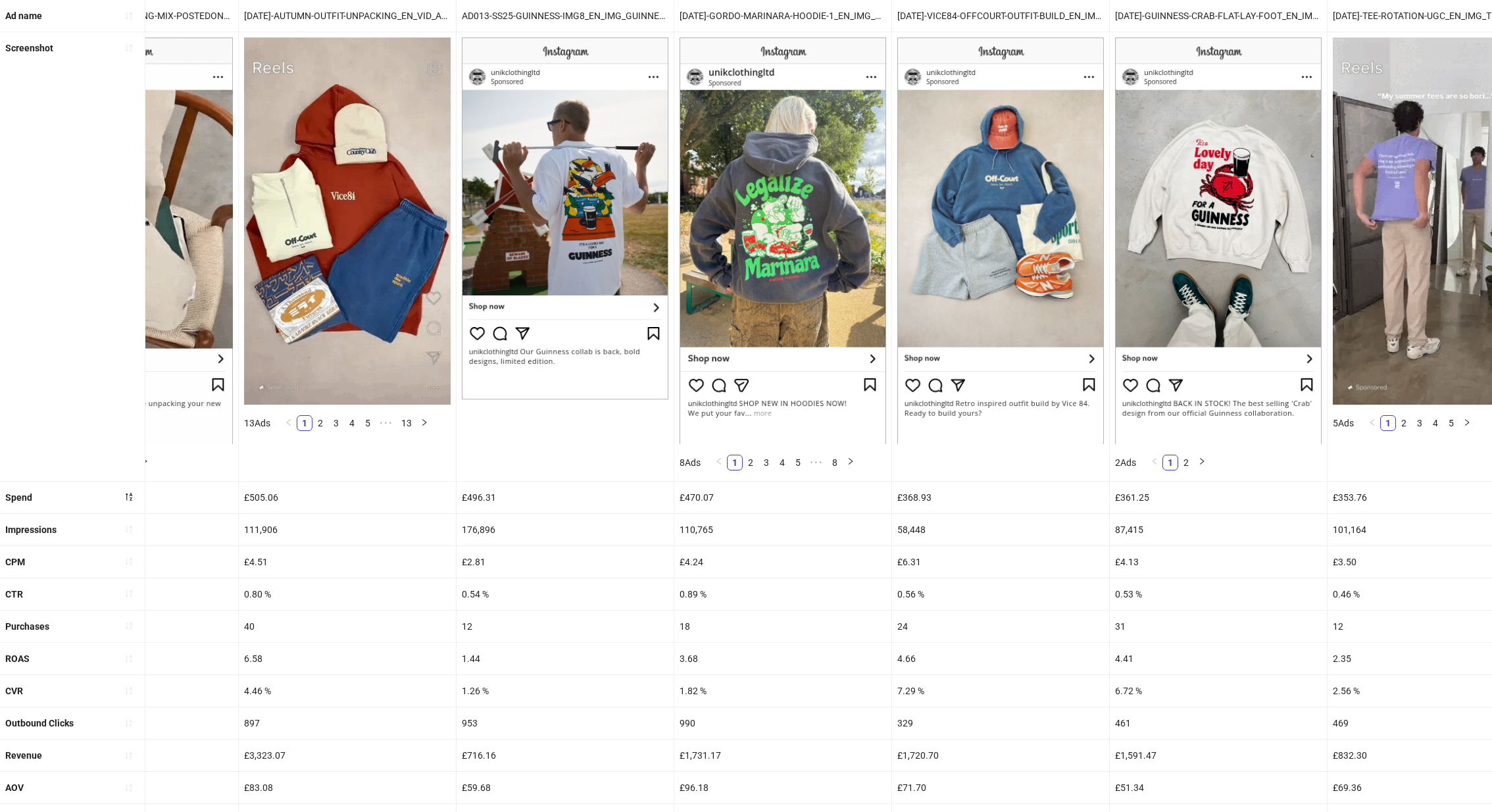
scroll to position [151, 0]
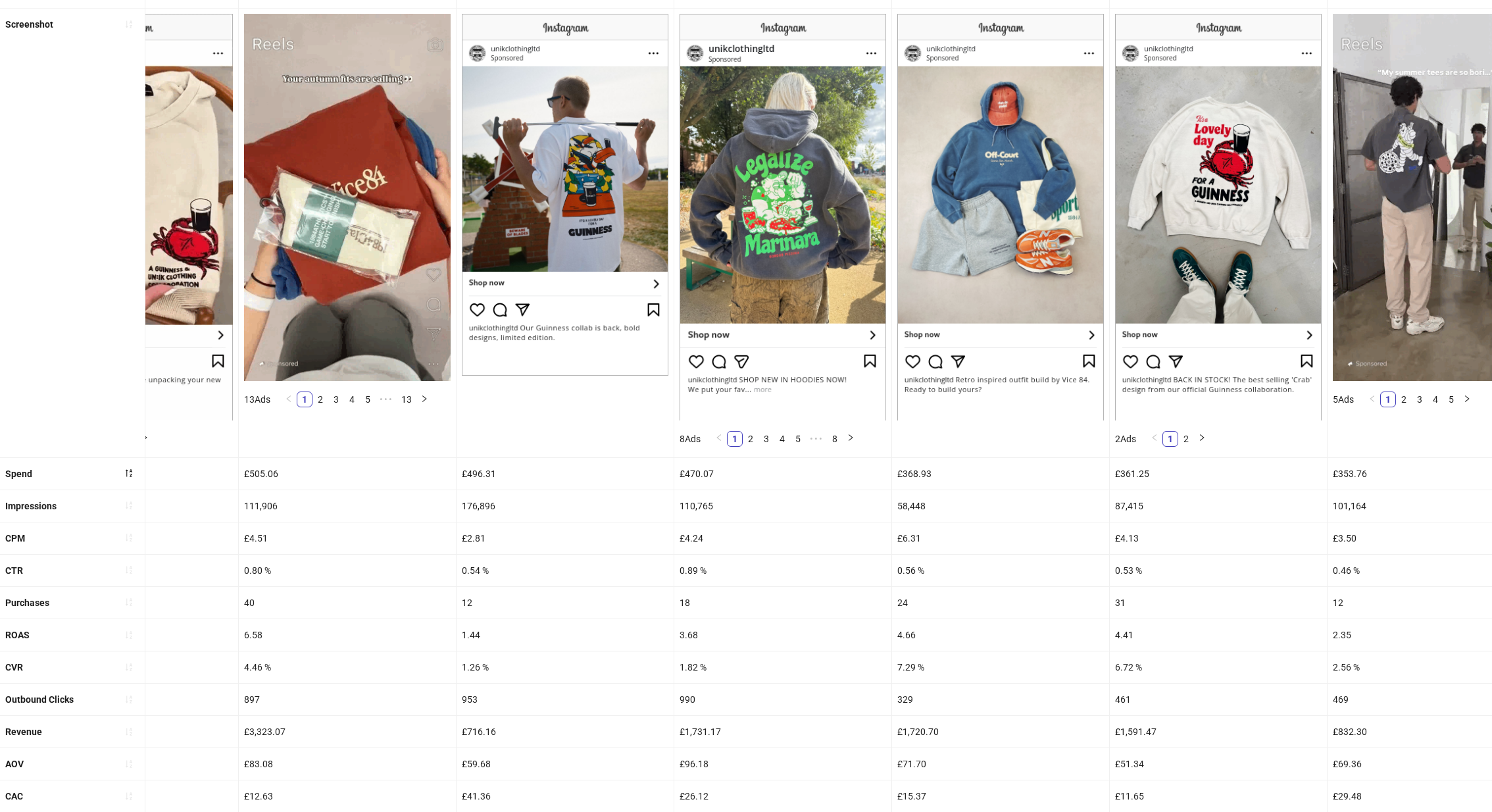
drag, startPoint x: 705, startPoint y: 595, endPoint x: 691, endPoint y: 595, distance: 14.0
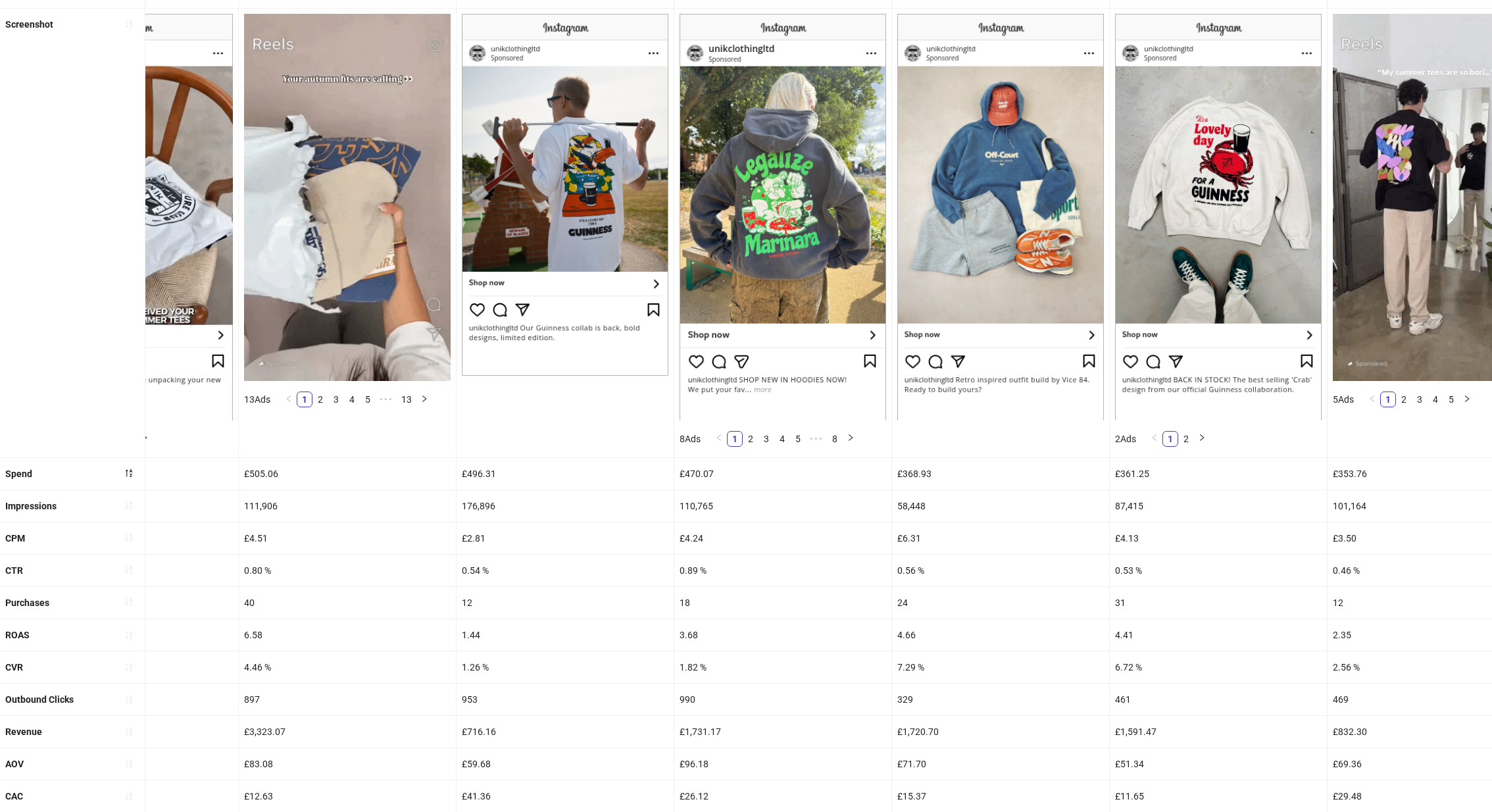
click at [691, 595] on div "18" at bounding box center [783, 603] width 217 height 32
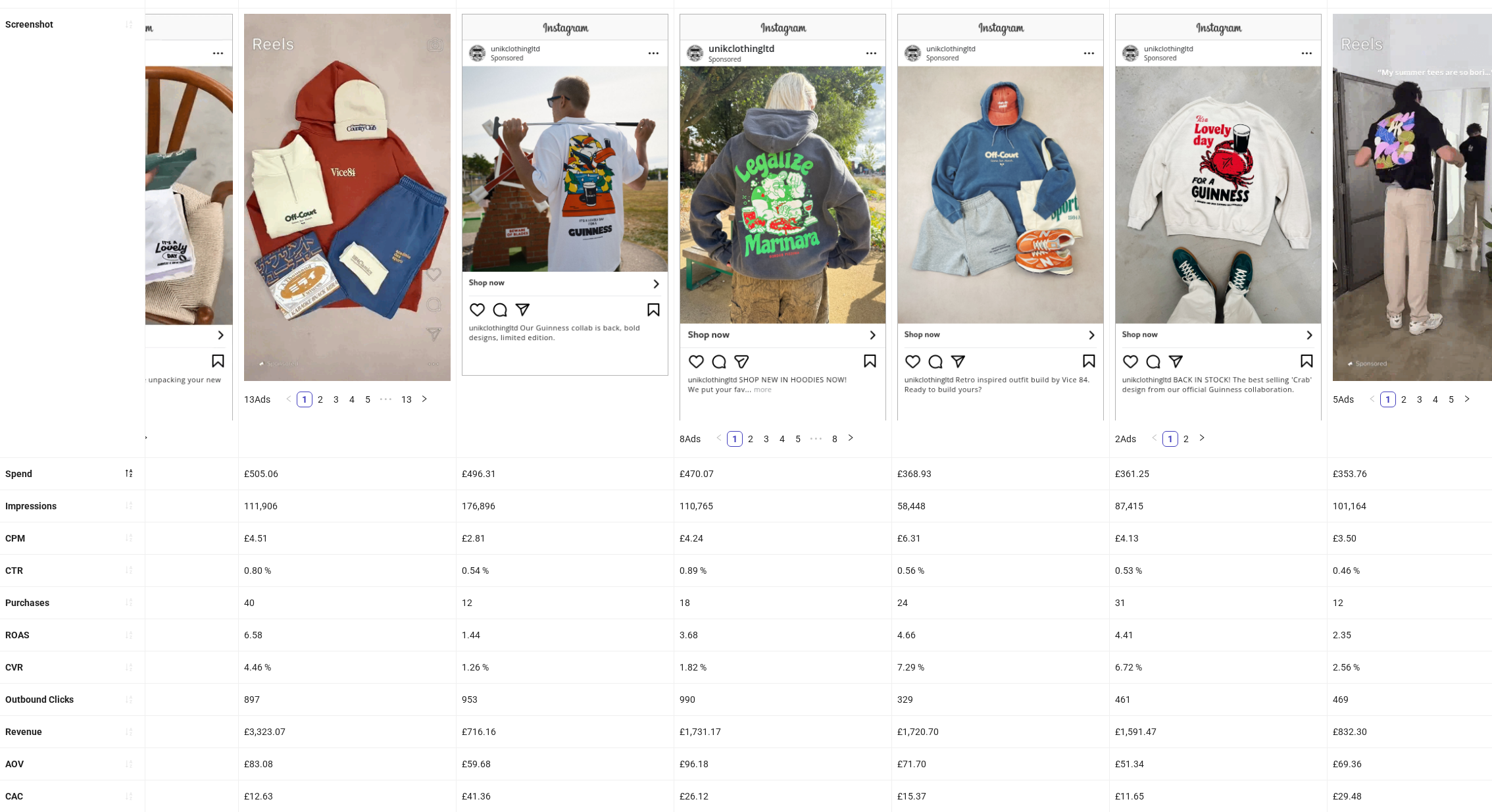
click at [699, 635] on div "3.68" at bounding box center [783, 635] width 217 height 32
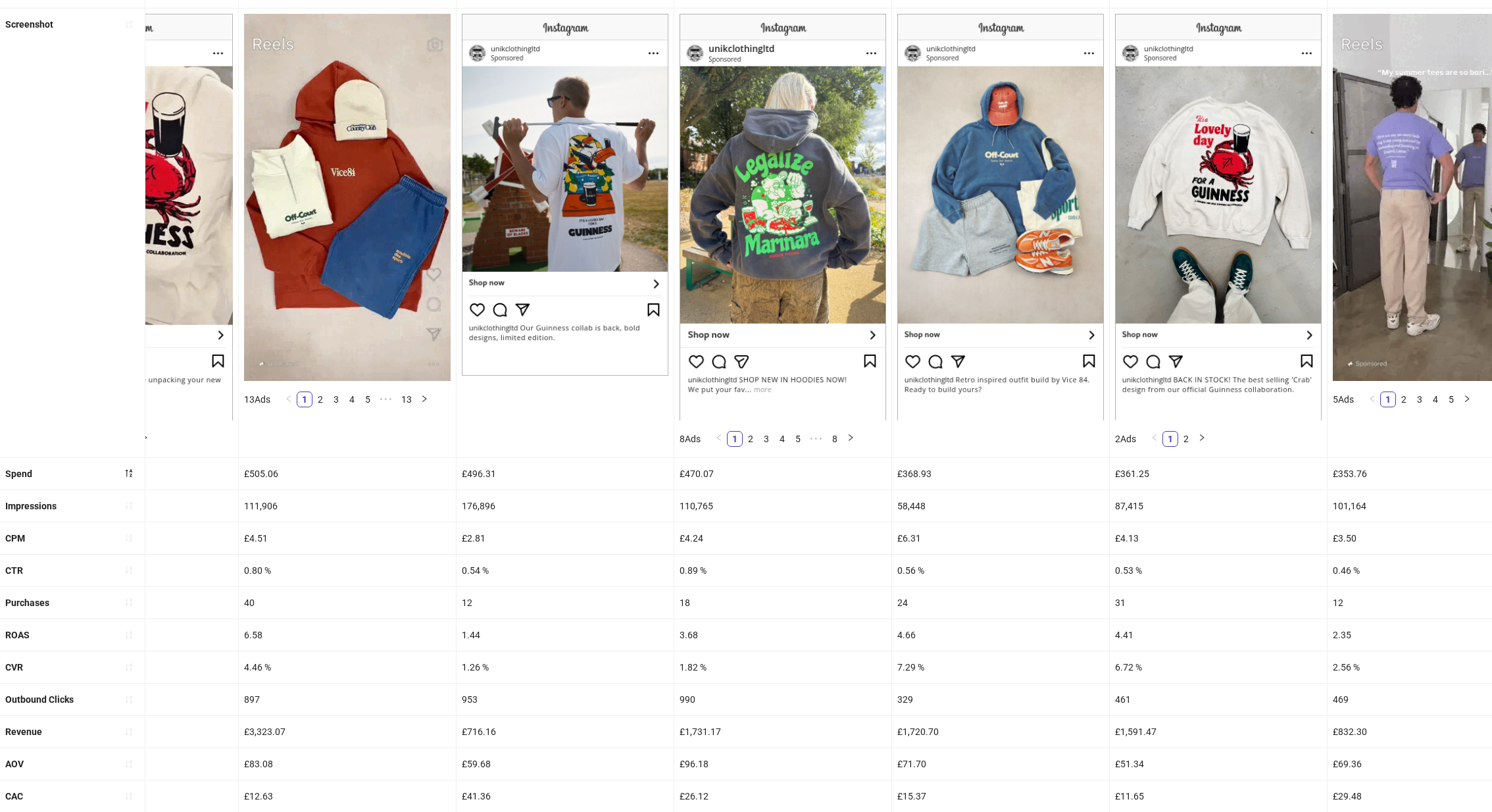
click at [699, 635] on div "3.68" at bounding box center [783, 635] width 217 height 32
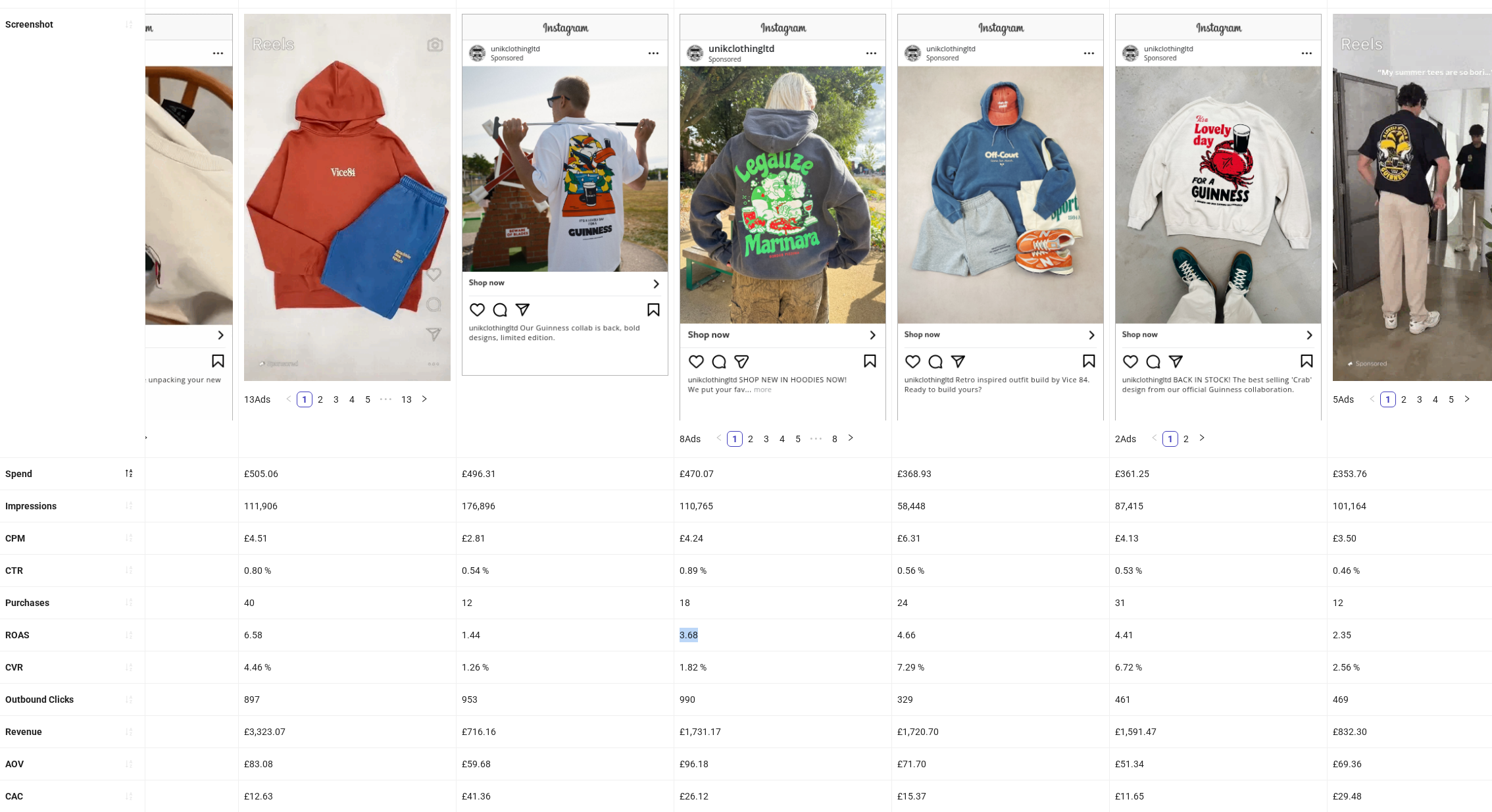
click at [699, 635] on div "3.68" at bounding box center [783, 635] width 217 height 32
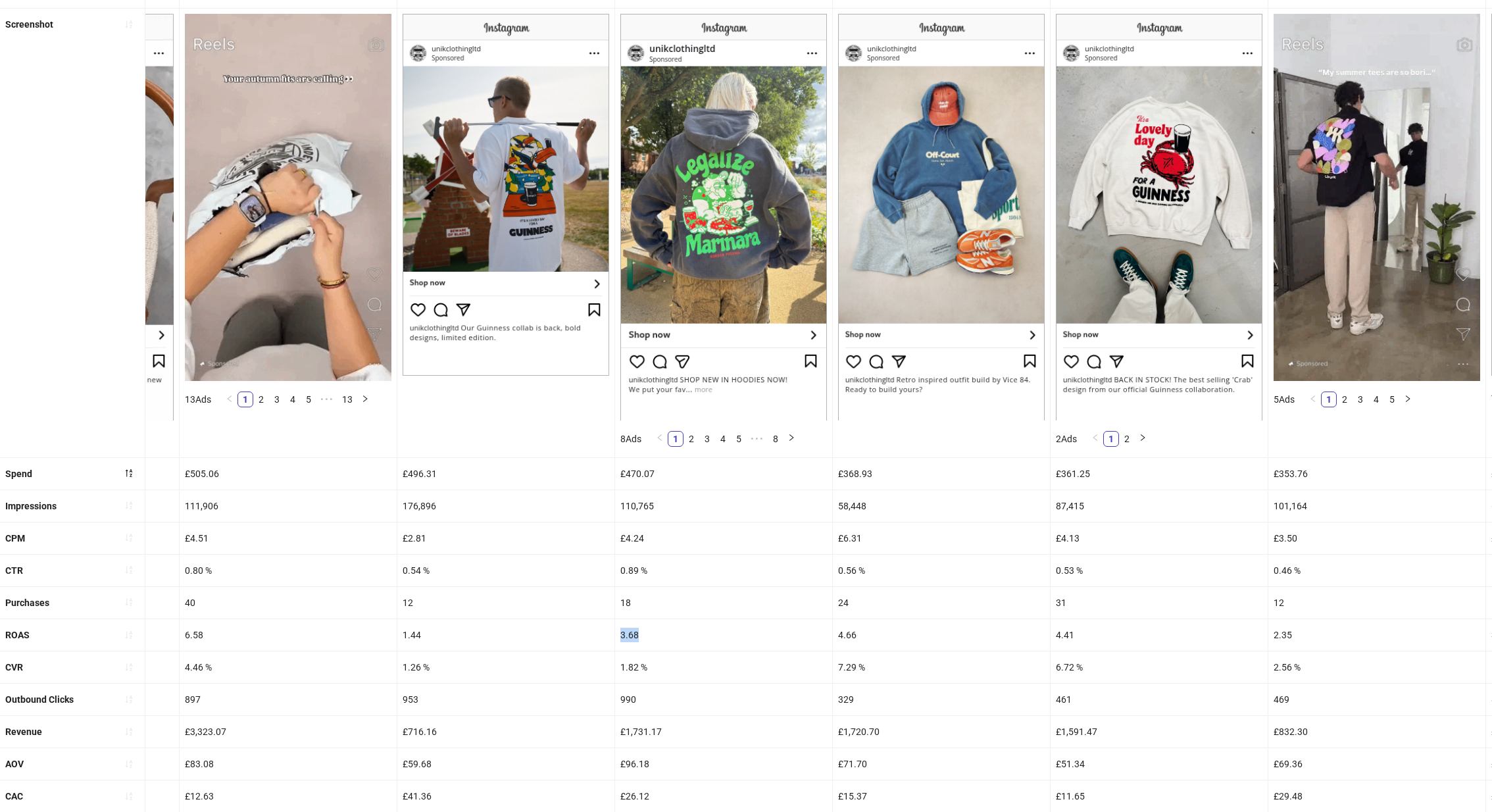
scroll to position [0, 1939]
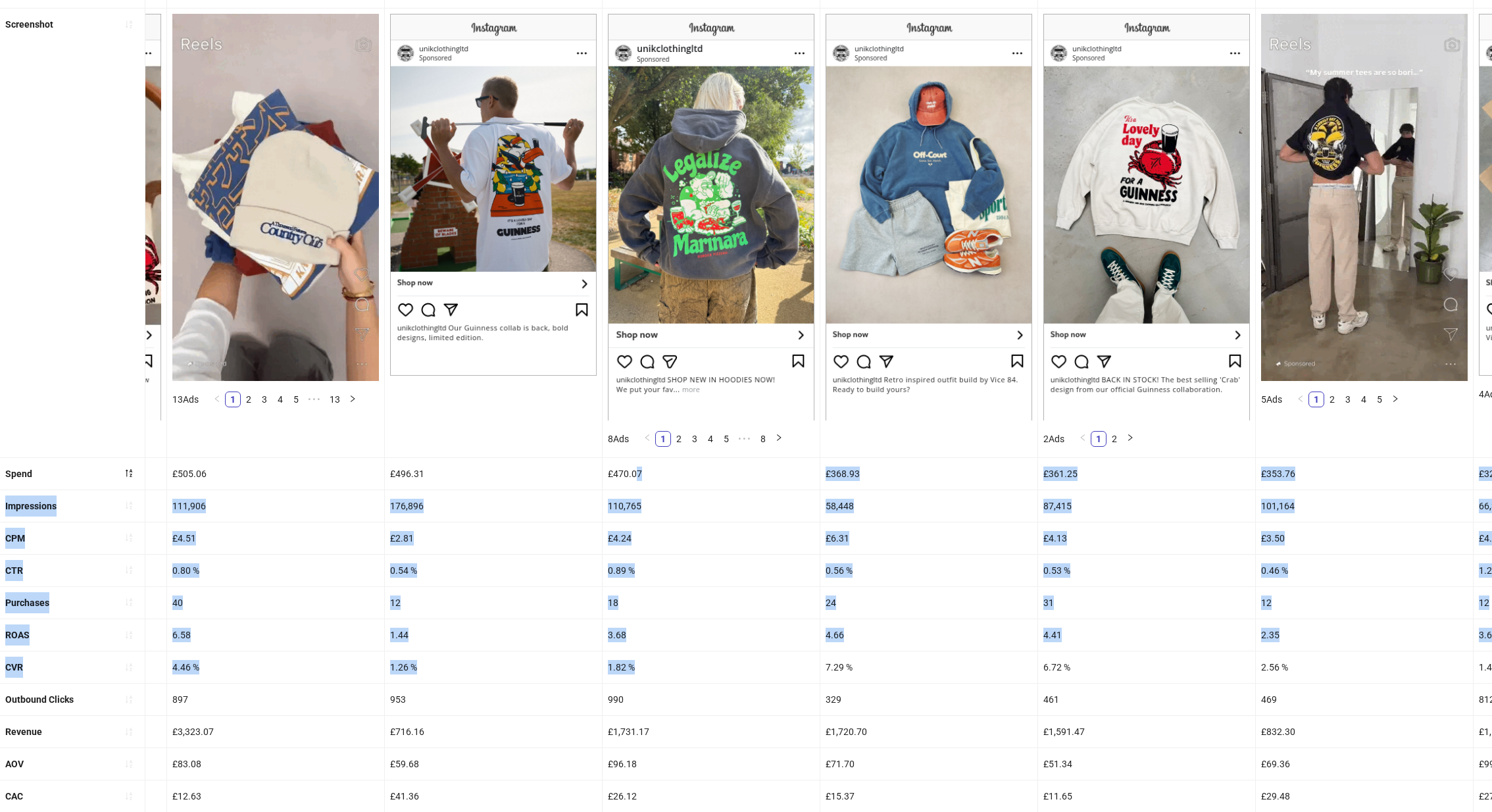
drag, startPoint x: 633, startPoint y: 469, endPoint x: 638, endPoint y: 662, distance: 193.1
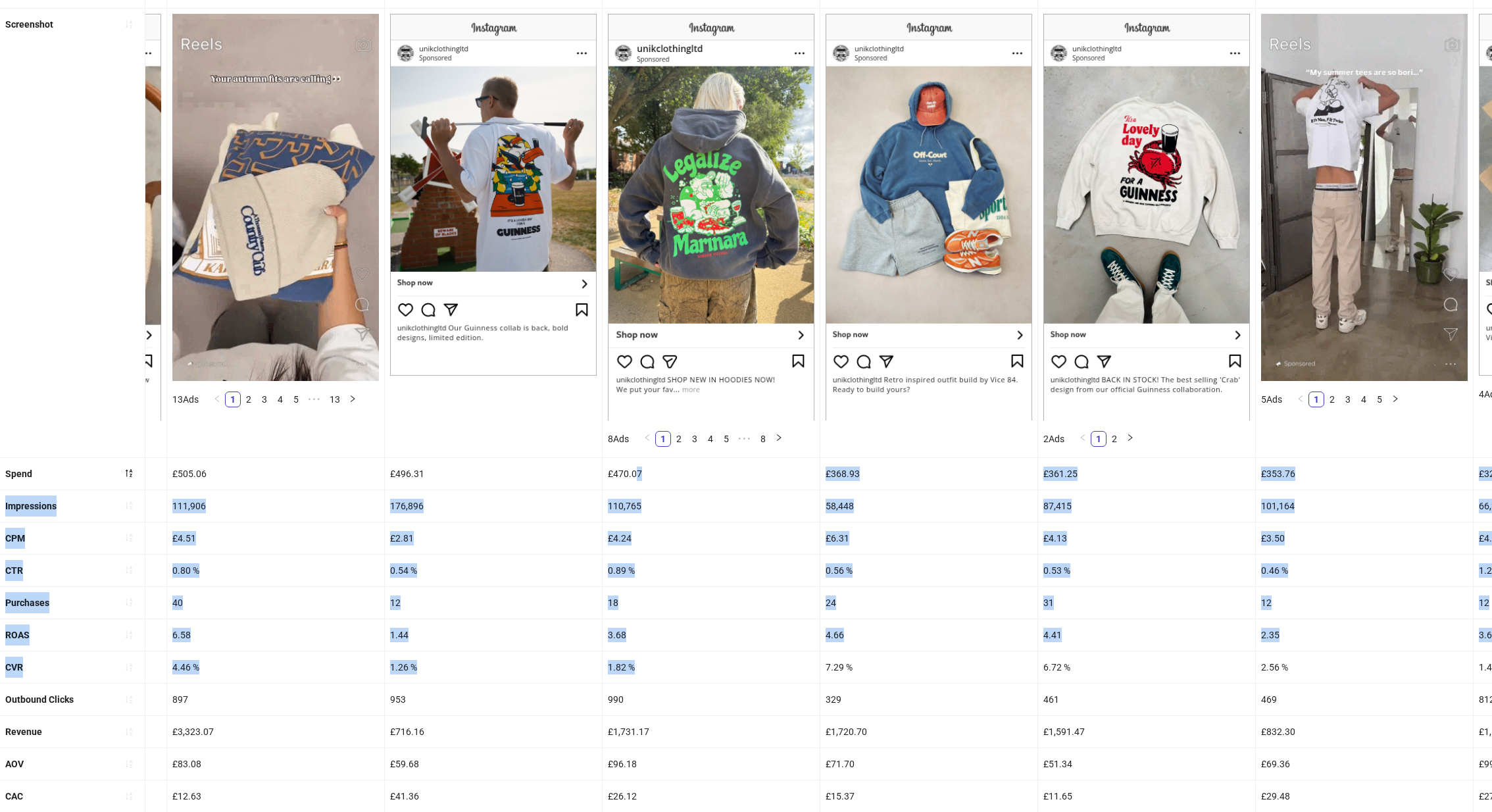
click at [639, 665] on ul "Ad name CATALOG-ALLP_EN_DYNCAR_19062025_ALLG_CC_SC3_None_PRO_ CATALOG-ALLP_EN_D…" at bounding box center [746, 442] width 1492 height 933
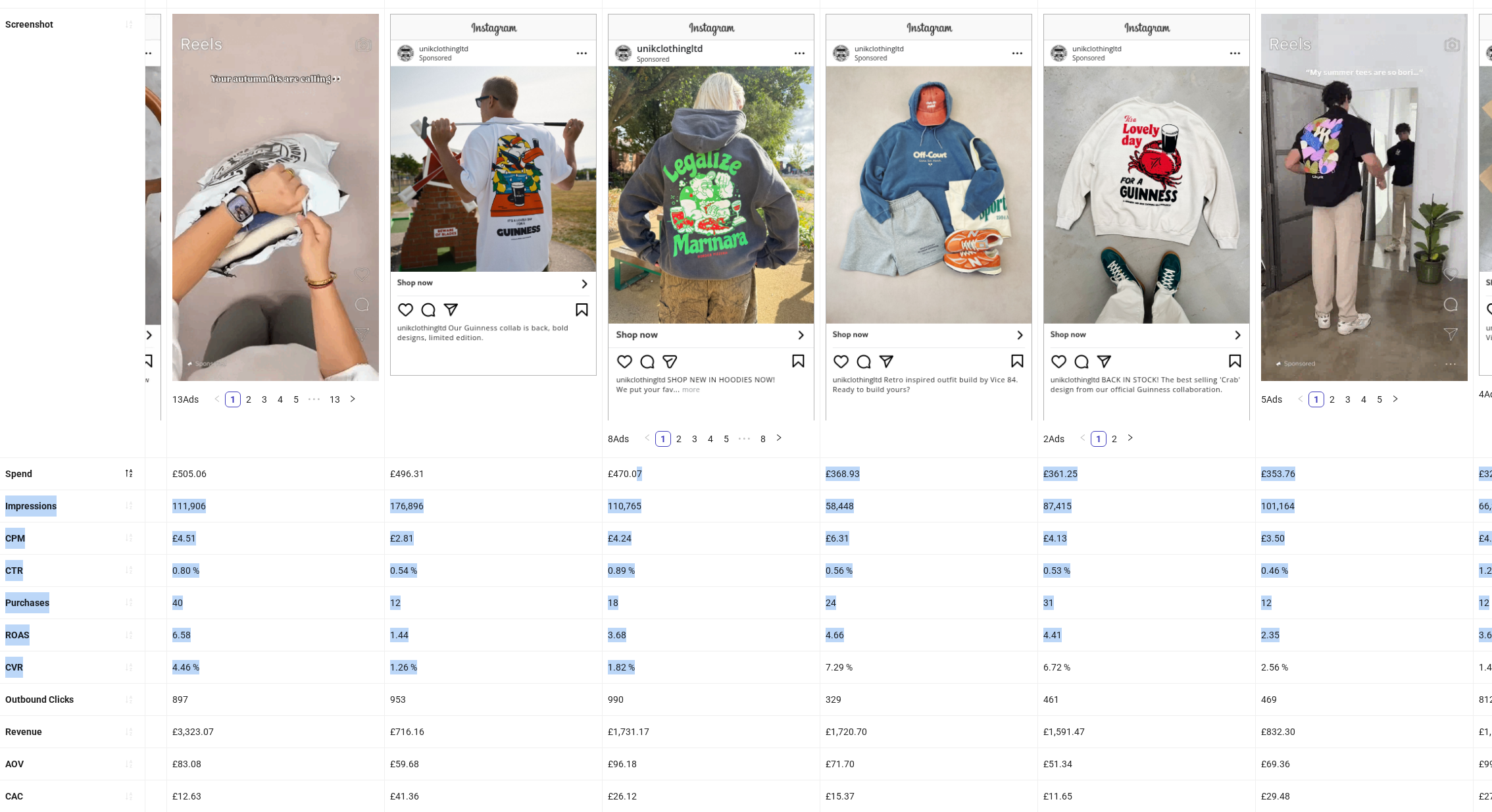
click at [638, 662] on div "1.82 %" at bounding box center [711, 667] width 217 height 32
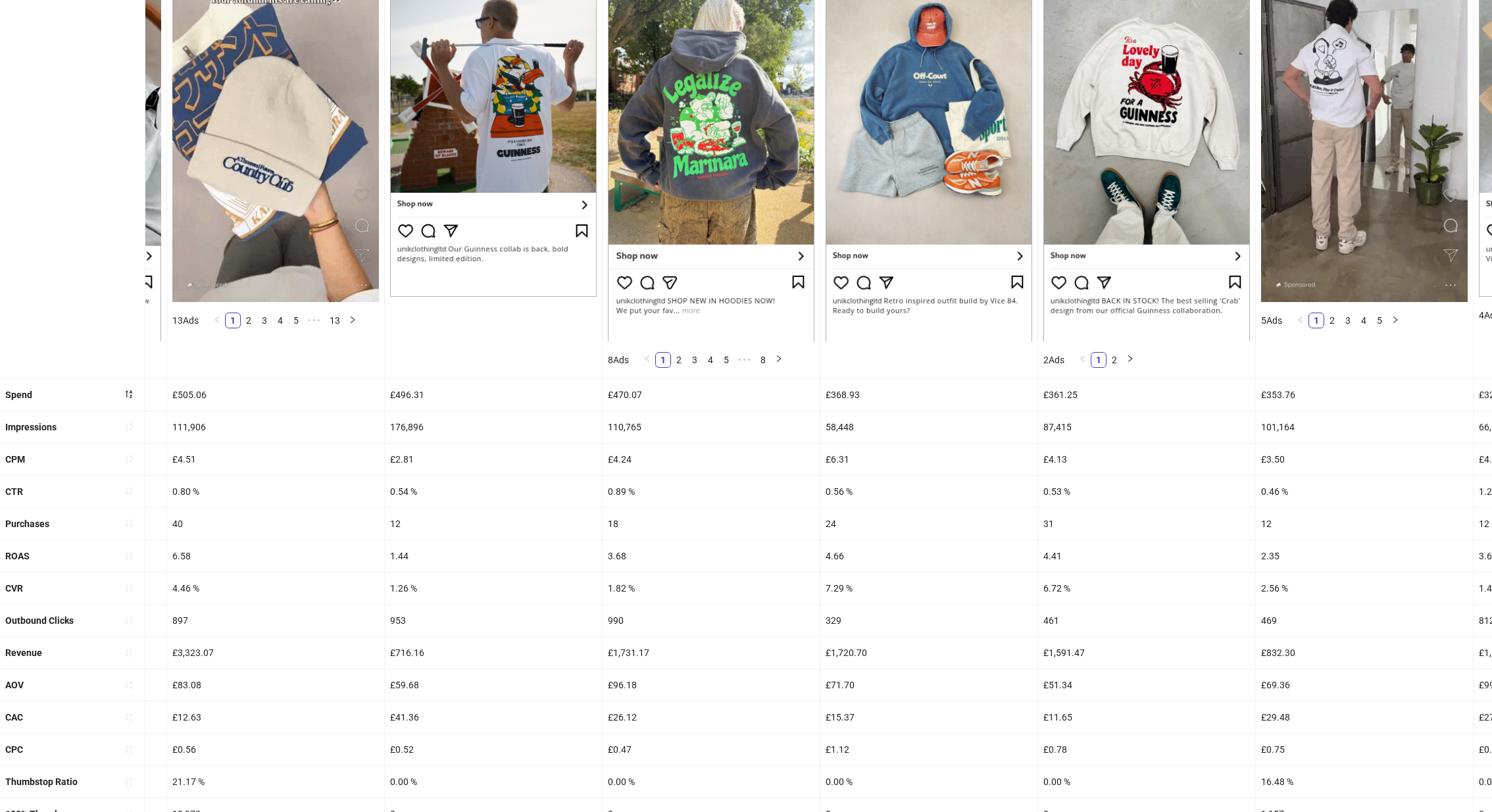
scroll to position [235, 0]
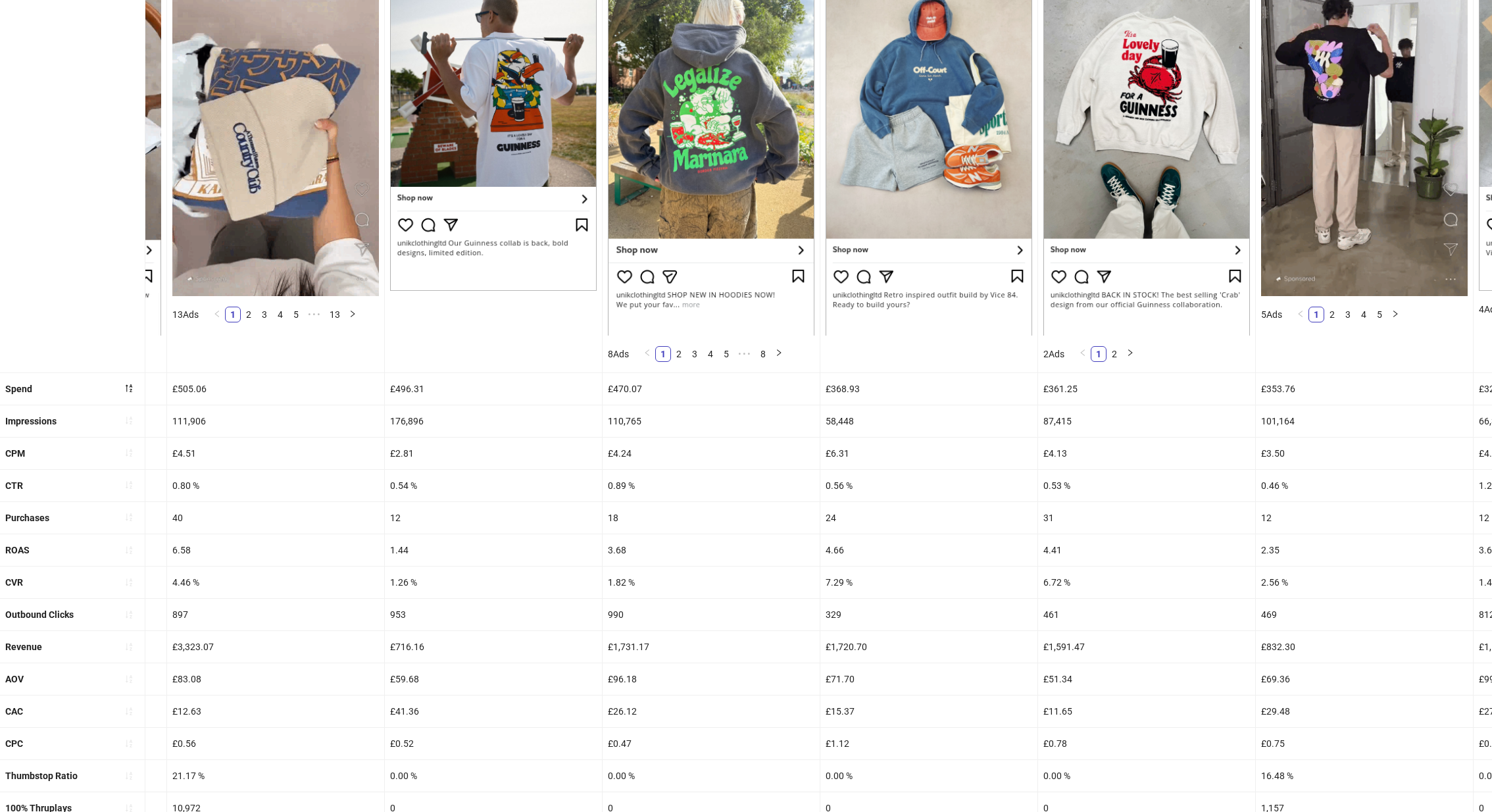
click at [634, 667] on div "£96.18" at bounding box center [711, 679] width 217 height 32
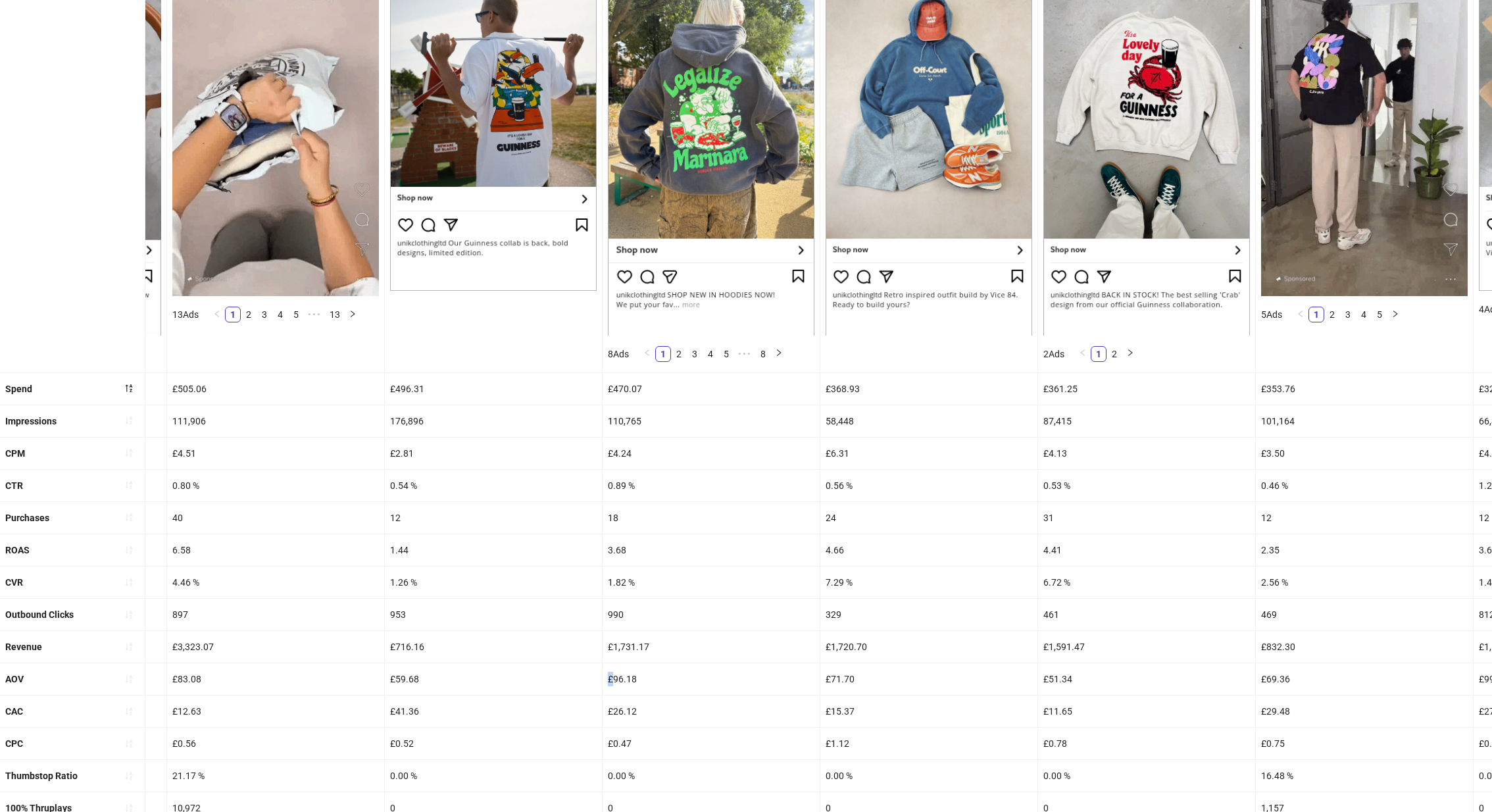
click at [634, 667] on div "£96.18" at bounding box center [711, 679] width 217 height 32
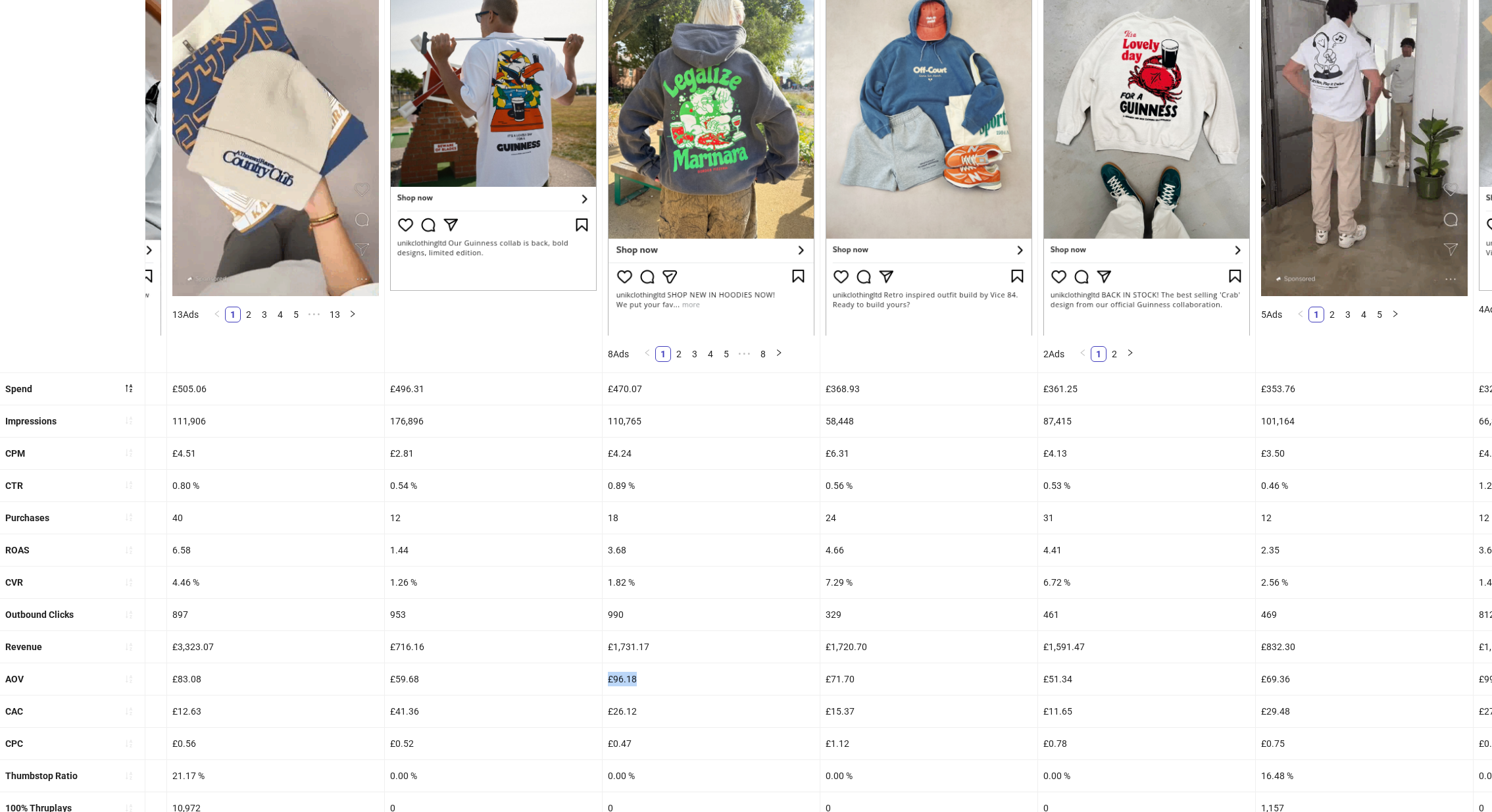
click at [634, 669] on div "£96.18" at bounding box center [711, 679] width 217 height 32
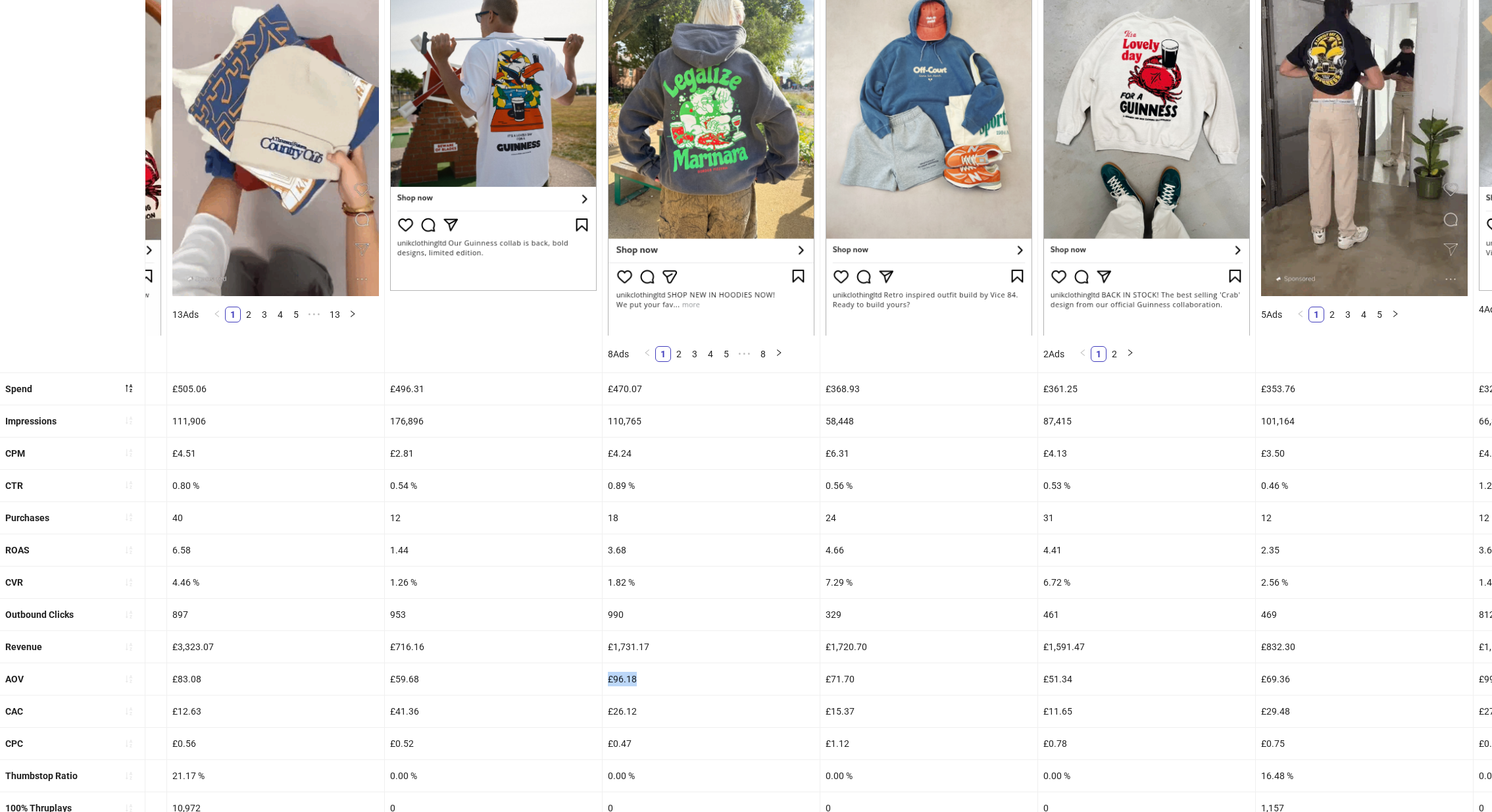
click at [634, 669] on div "£96.18" at bounding box center [711, 679] width 217 height 32
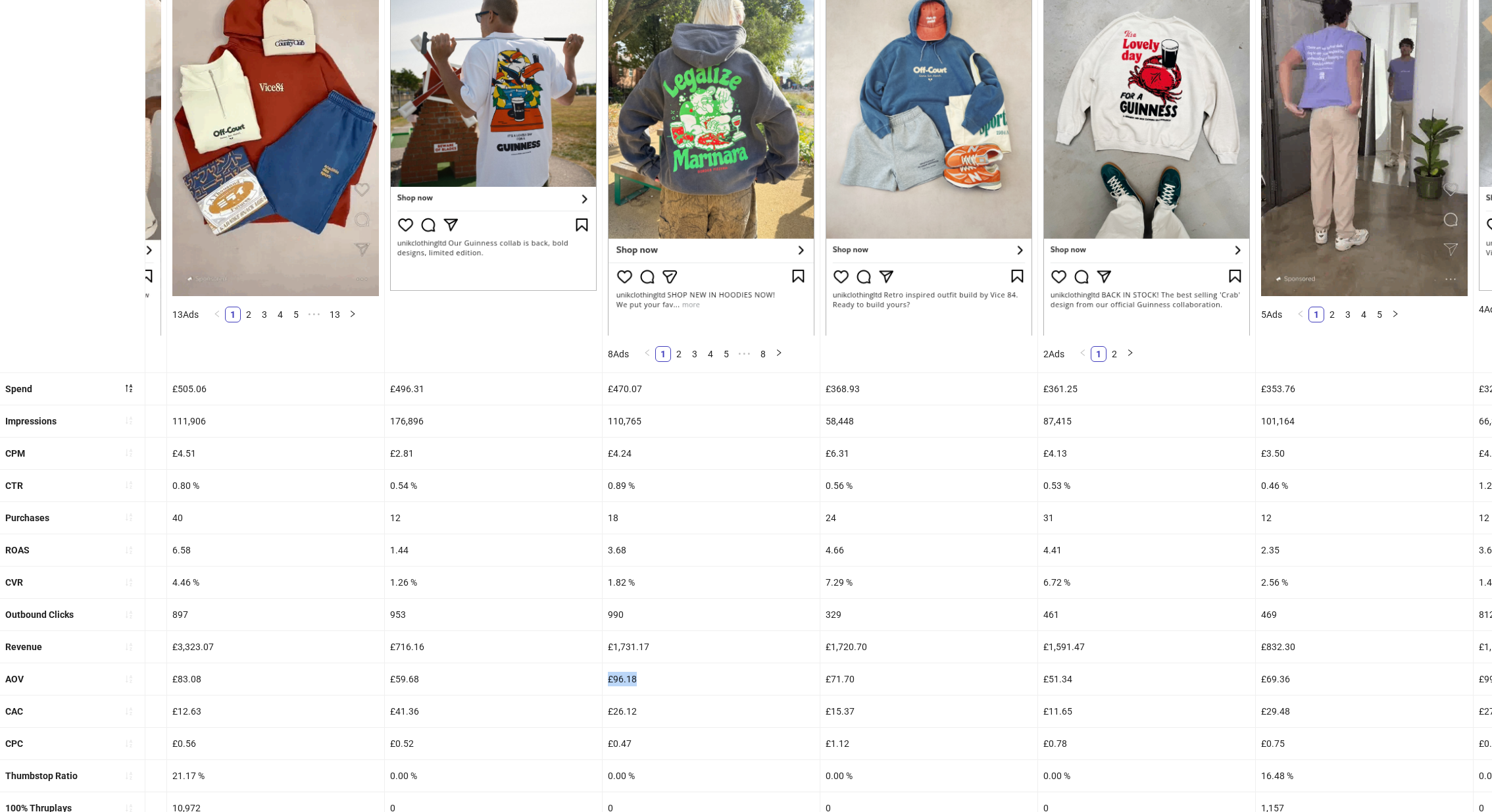
click at [634, 669] on div "£96.18" at bounding box center [711, 679] width 217 height 32
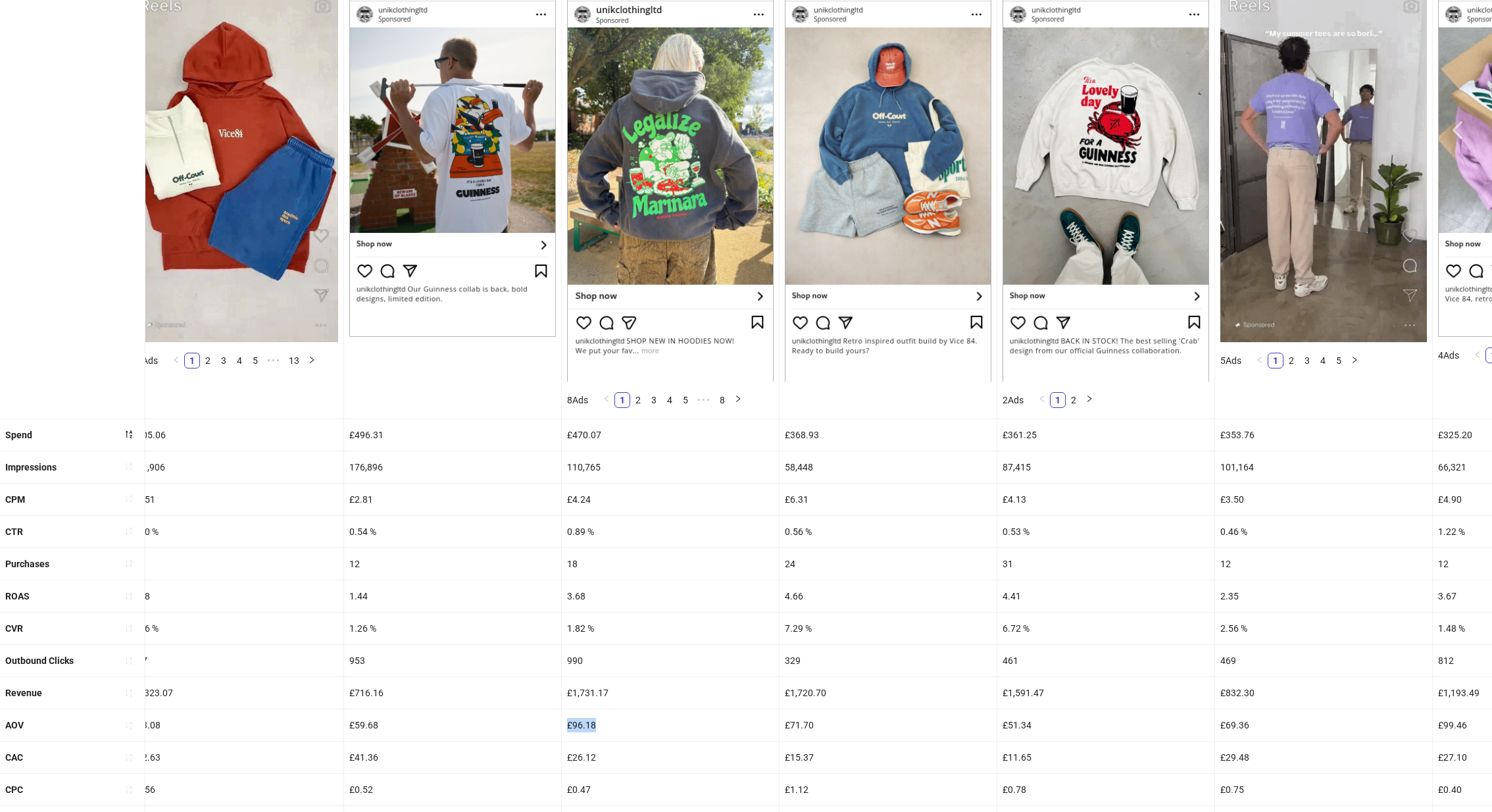
scroll to position [198, 0]
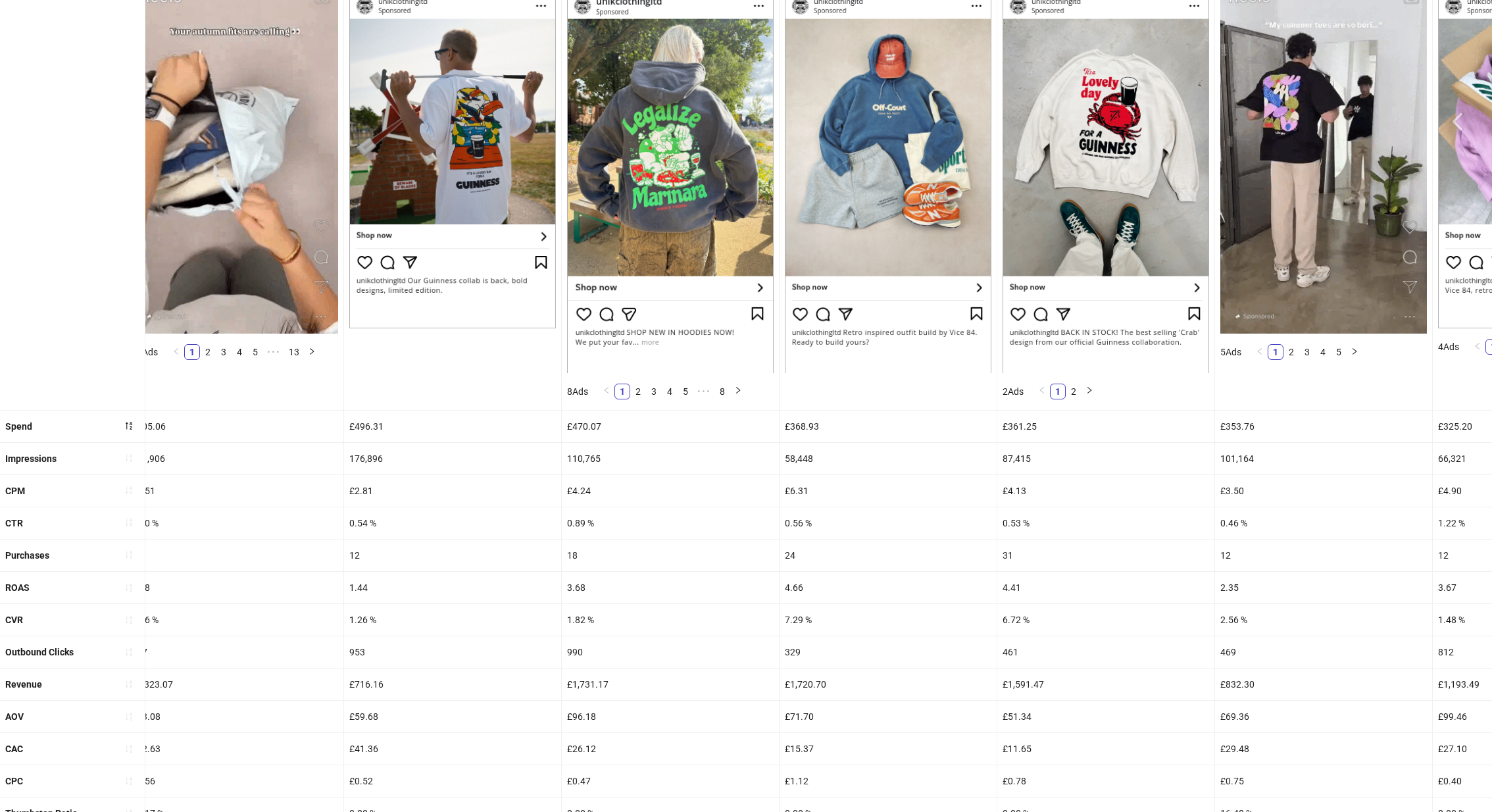
click at [634, 669] on div "£1,731.17" at bounding box center [670, 684] width 217 height 32
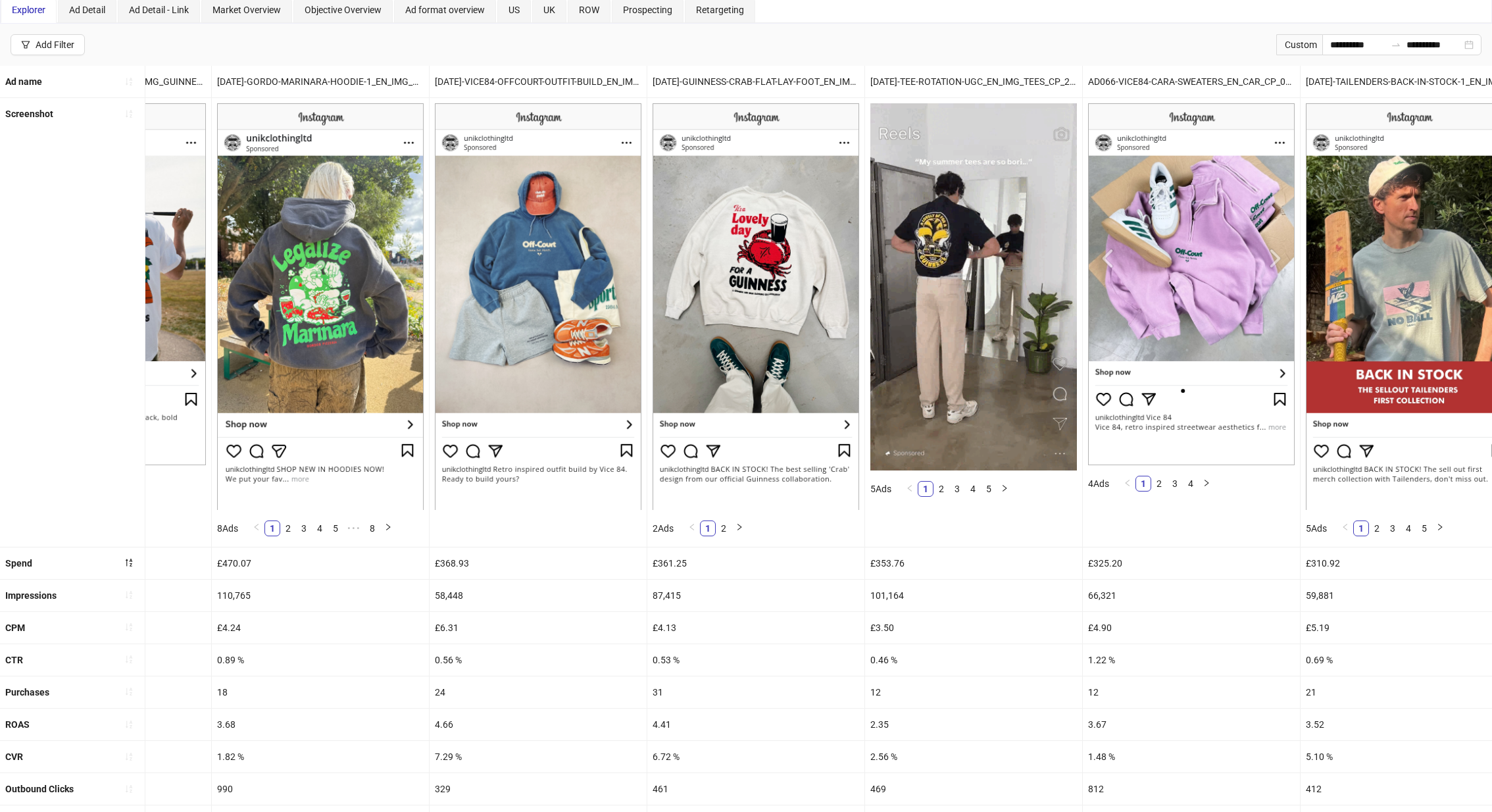
scroll to position [0, 0]
